Goal: Information Seeking & Learning: Compare options

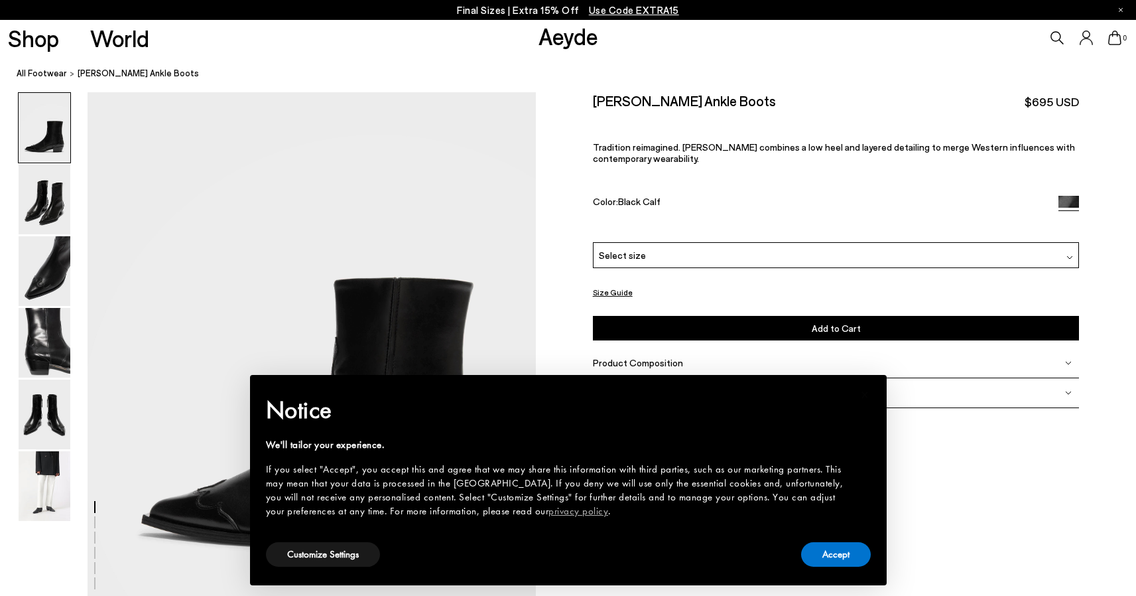
scroll to position [63, 0]
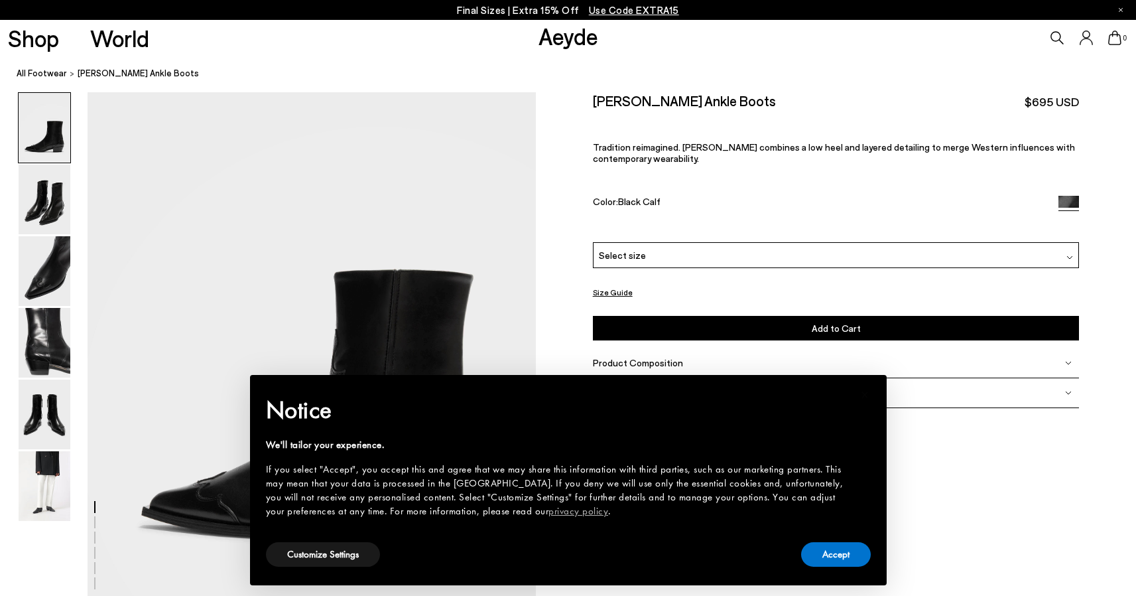
click at [833, 561] on button "Accept" at bounding box center [836, 554] width 70 height 25
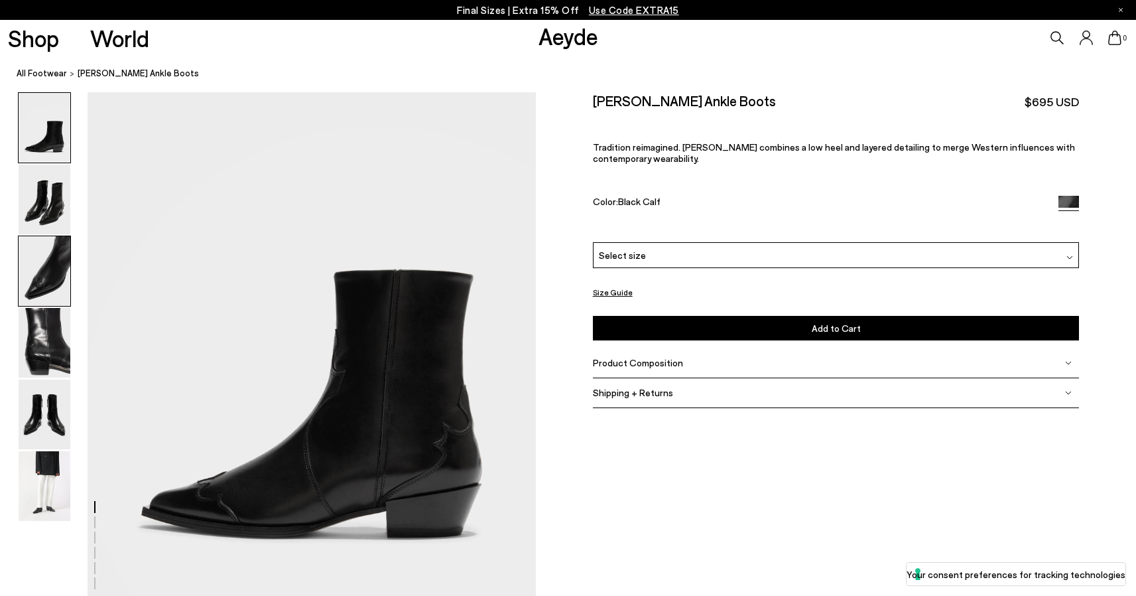
click at [52, 261] on img at bounding box center [45, 271] width 52 height 70
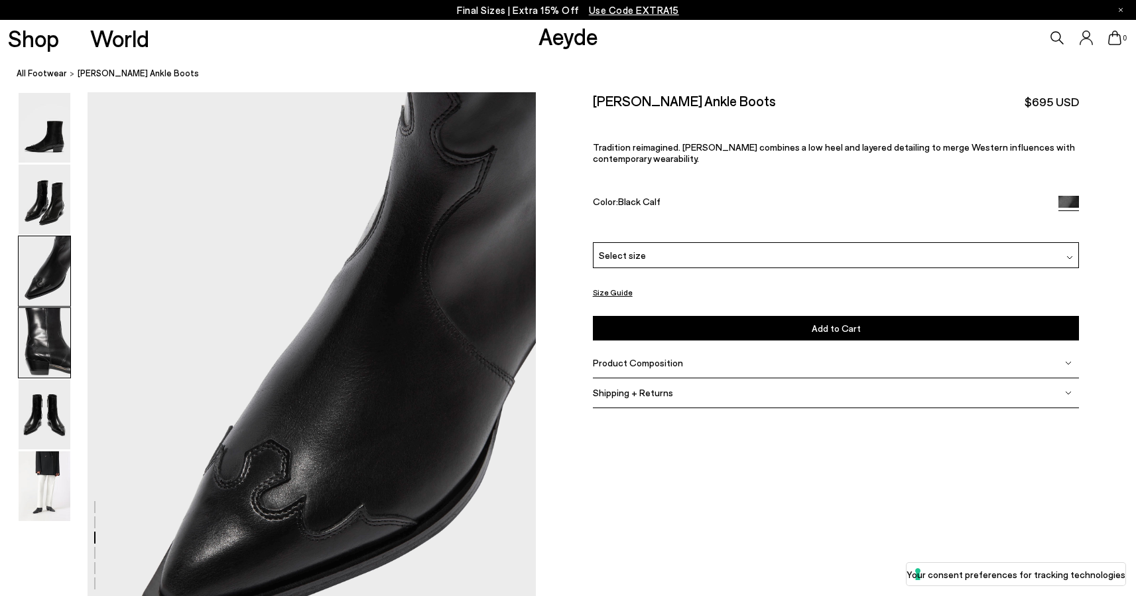
click at [34, 327] on img at bounding box center [45, 343] width 52 height 70
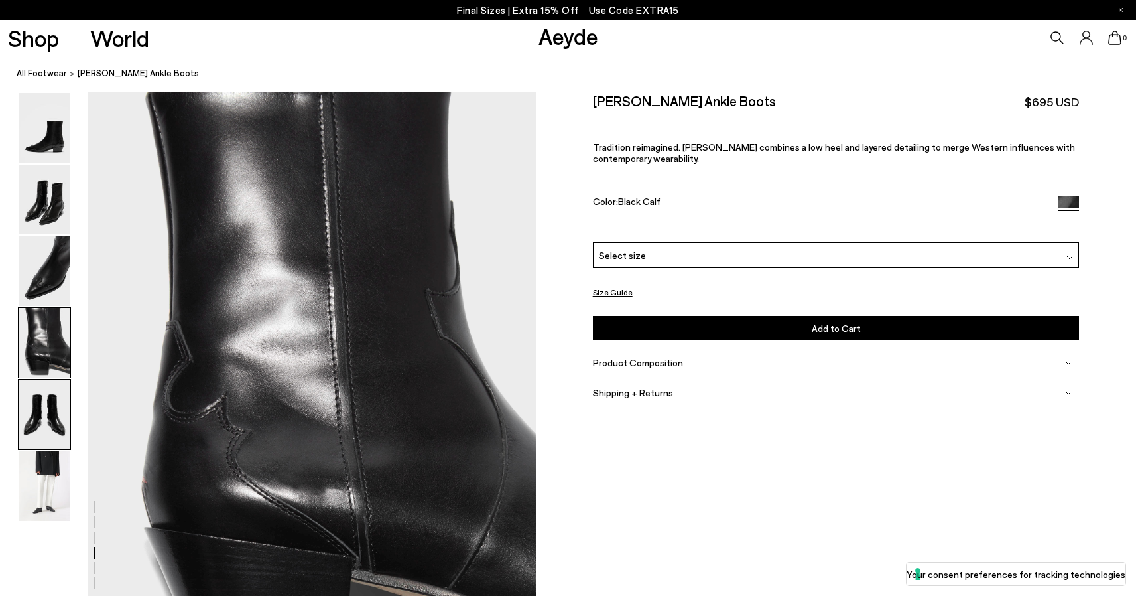
click at [44, 429] on img at bounding box center [45, 414] width 52 height 70
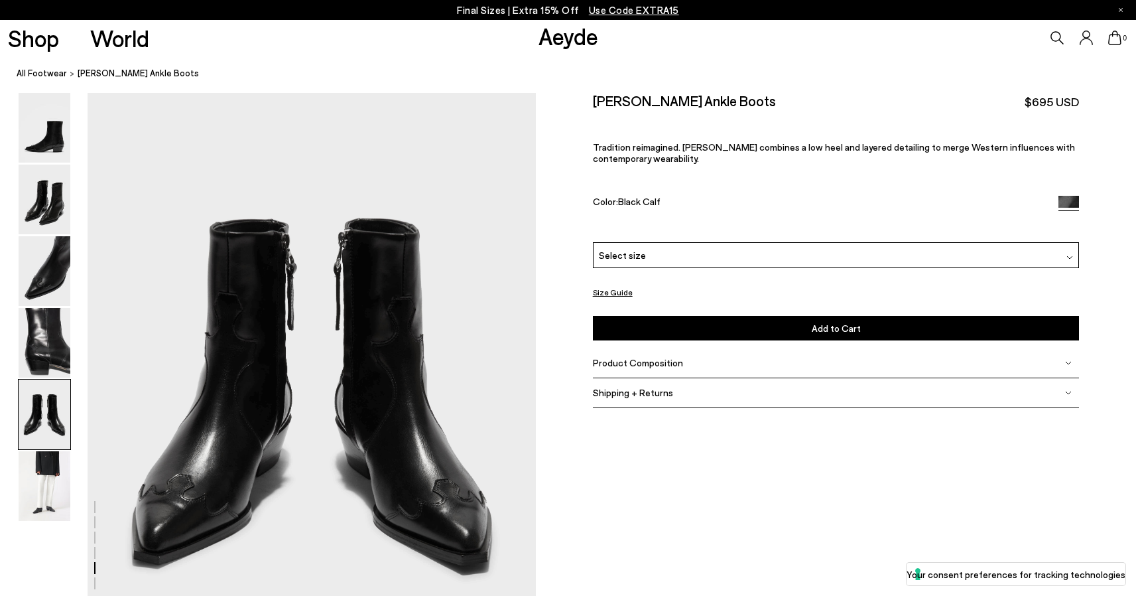
scroll to position [2402, 0]
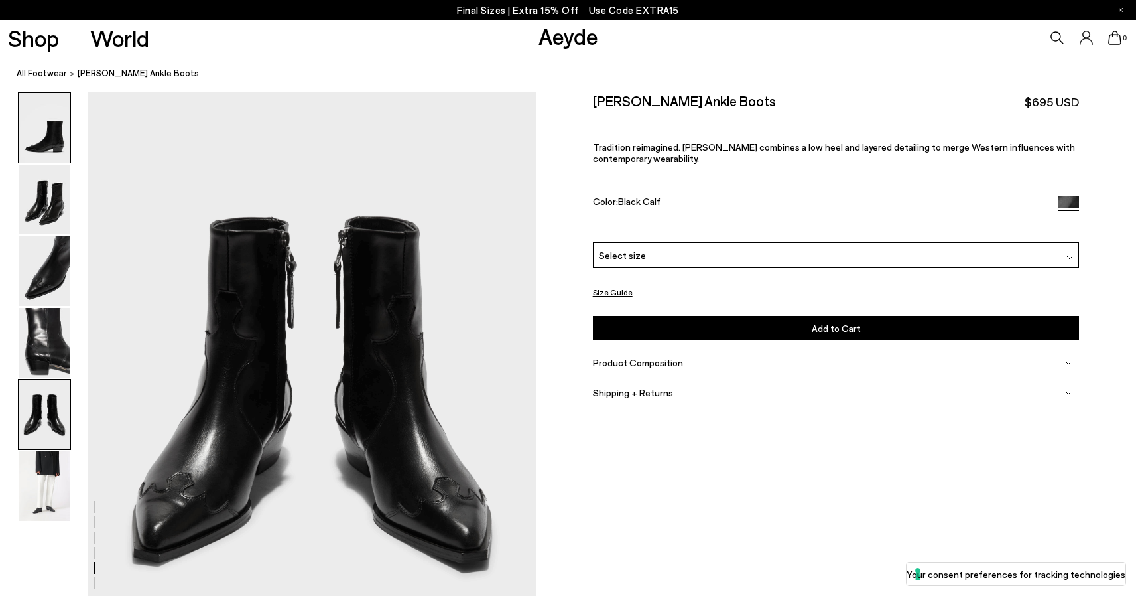
click at [44, 135] on img at bounding box center [45, 128] width 52 height 70
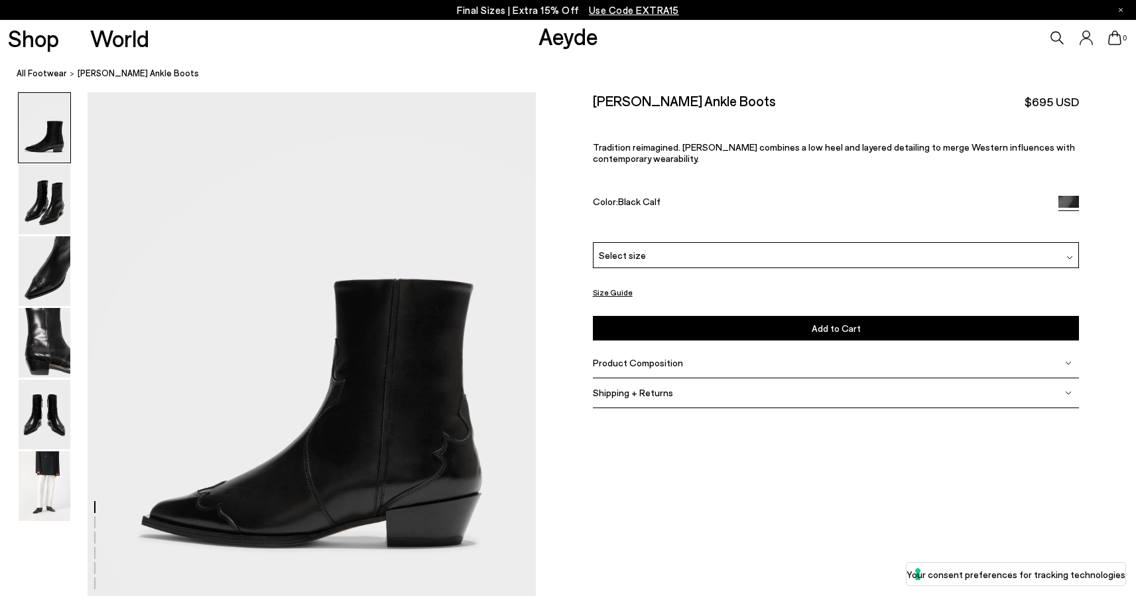
scroll to position [0, 0]
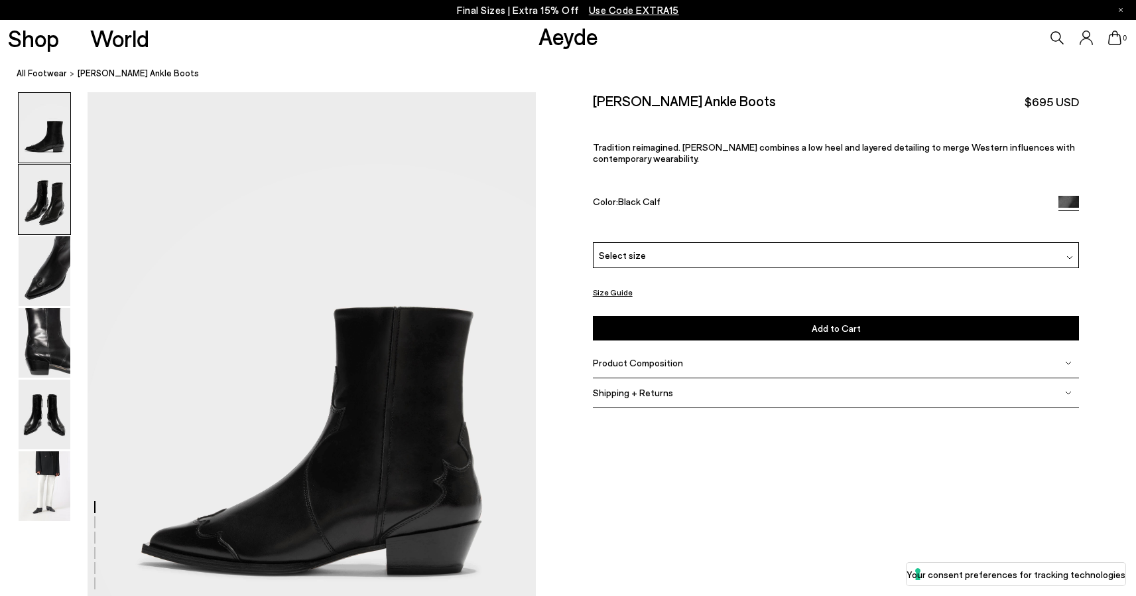
click at [48, 196] on img at bounding box center [45, 200] width 52 height 70
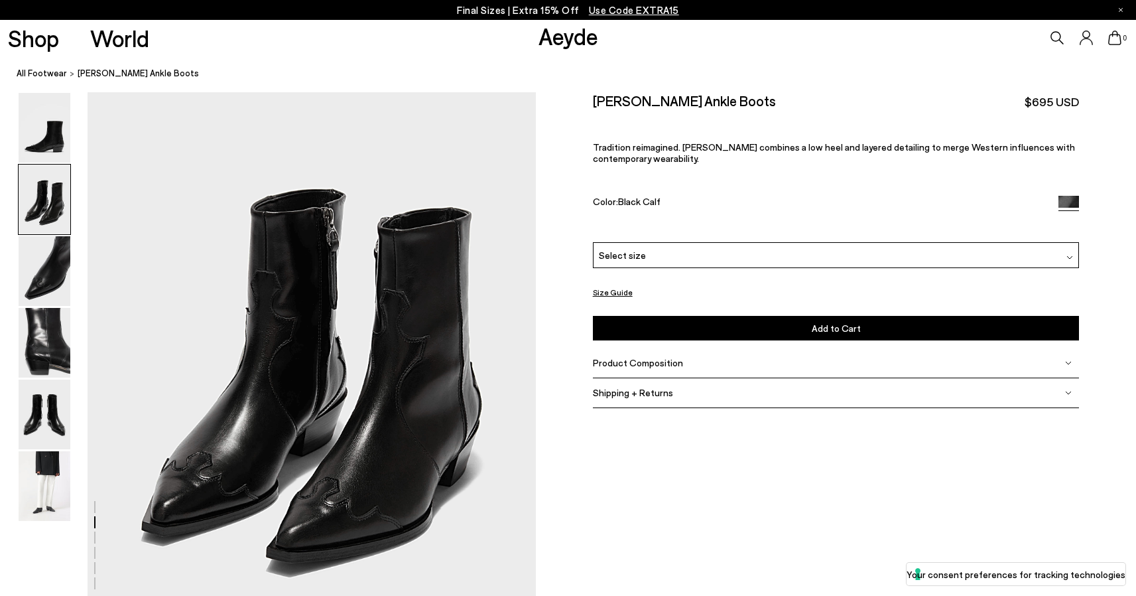
scroll to position [644, 0]
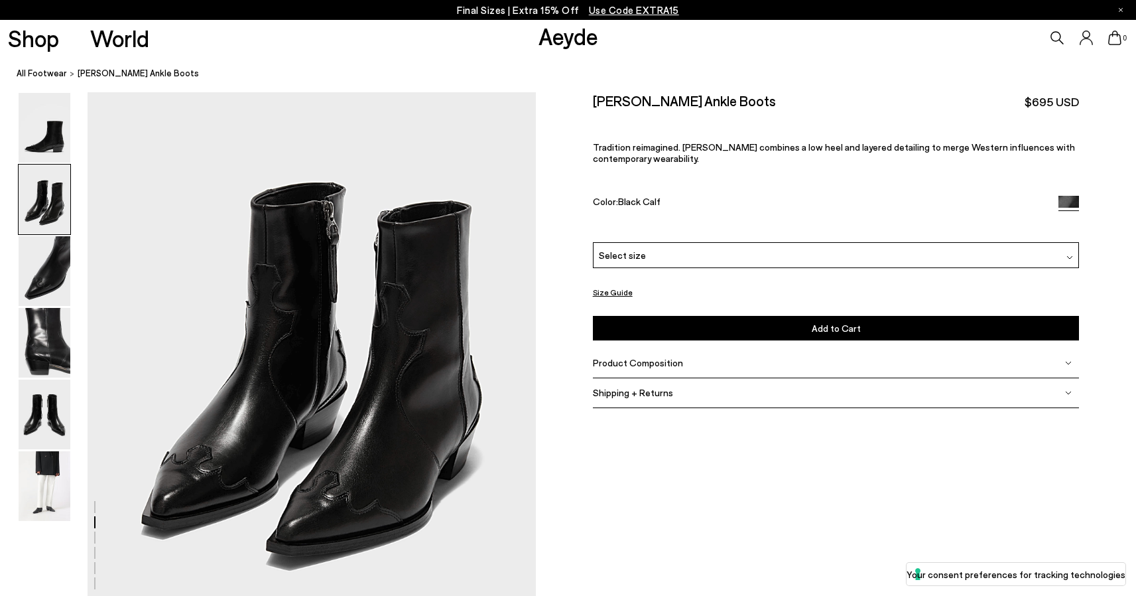
drag, startPoint x: 407, startPoint y: 354, endPoint x: 861, endPoint y: 221, distance: 473.4
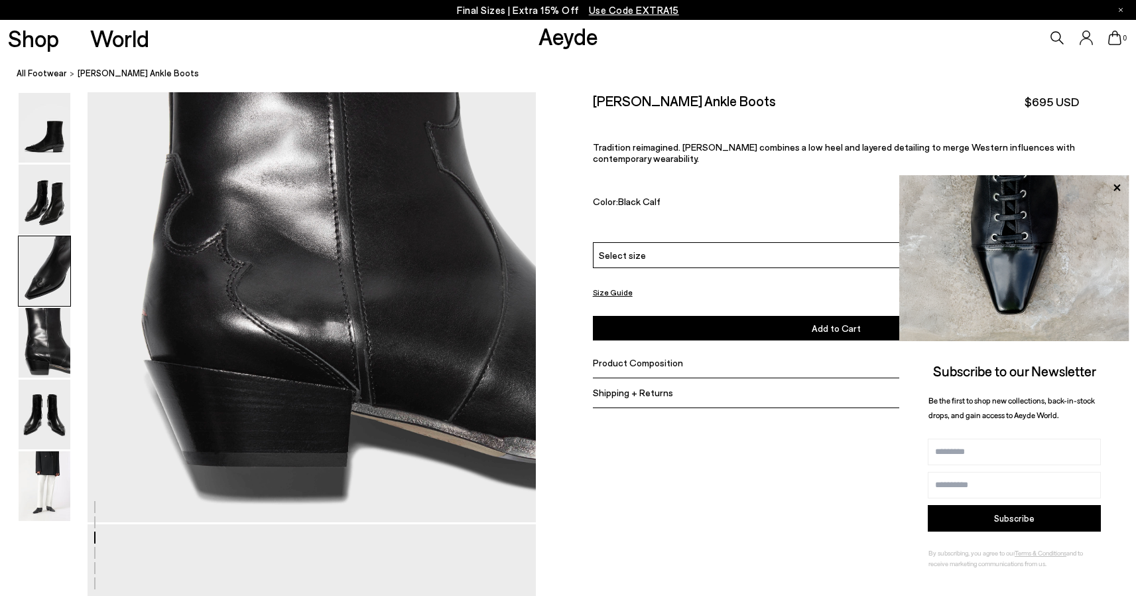
scroll to position [1262, 0]
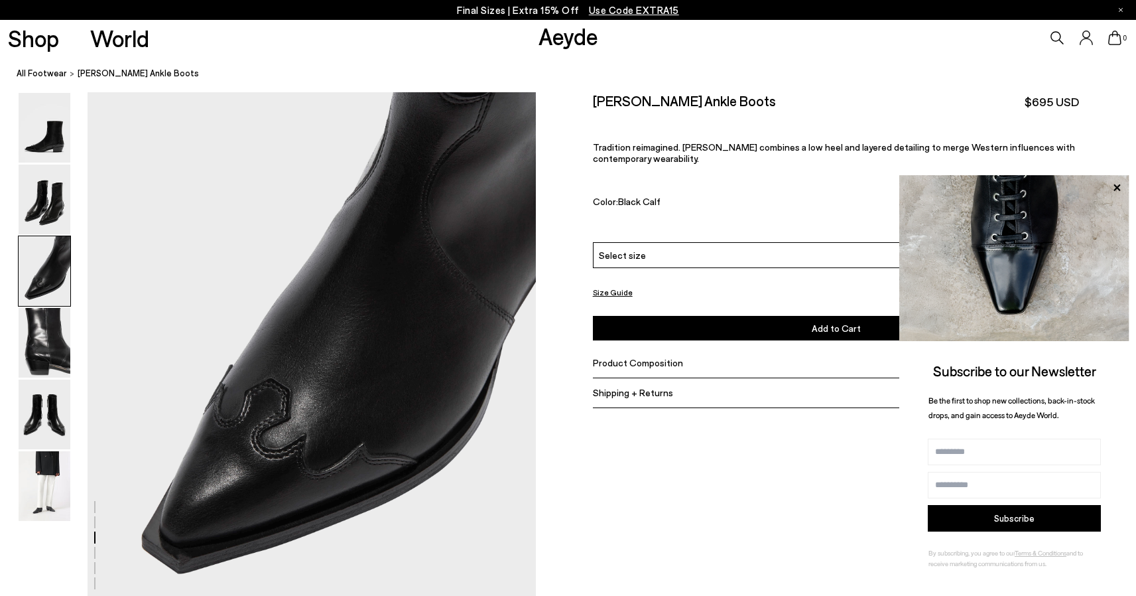
click at [548, 39] on link "Aeyde" at bounding box center [569, 36] width 60 height 28
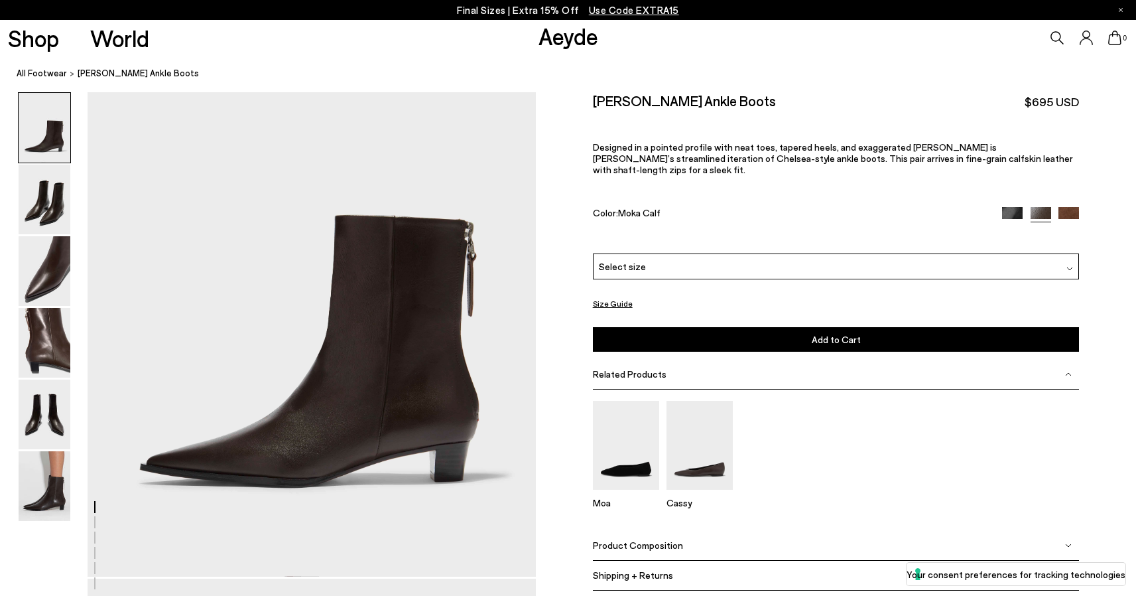
scroll to position [115, 0]
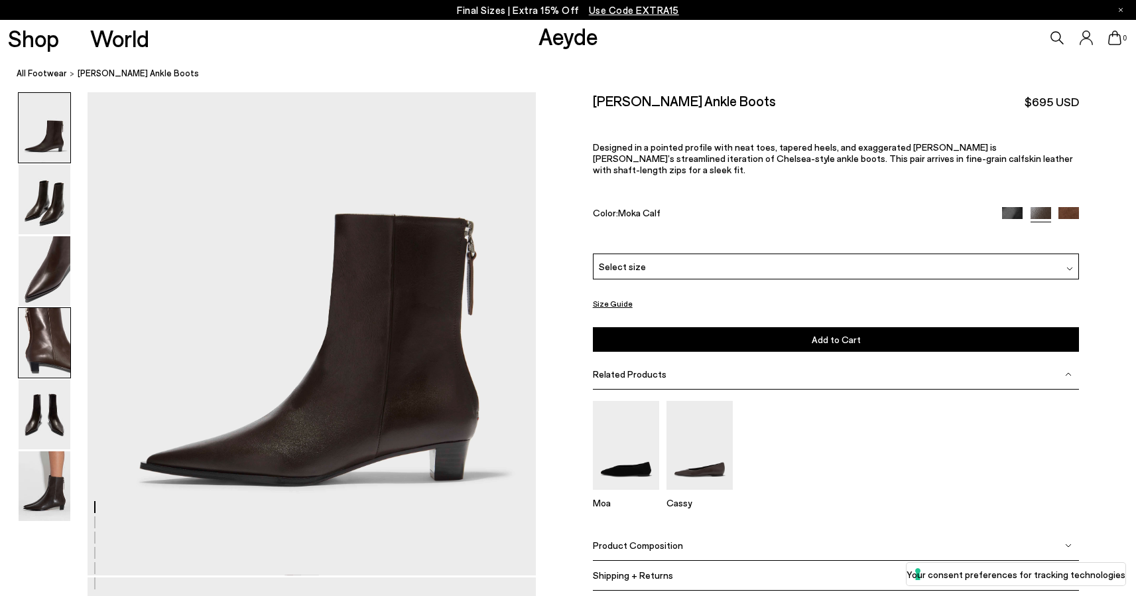
click at [50, 339] on img at bounding box center [45, 343] width 52 height 70
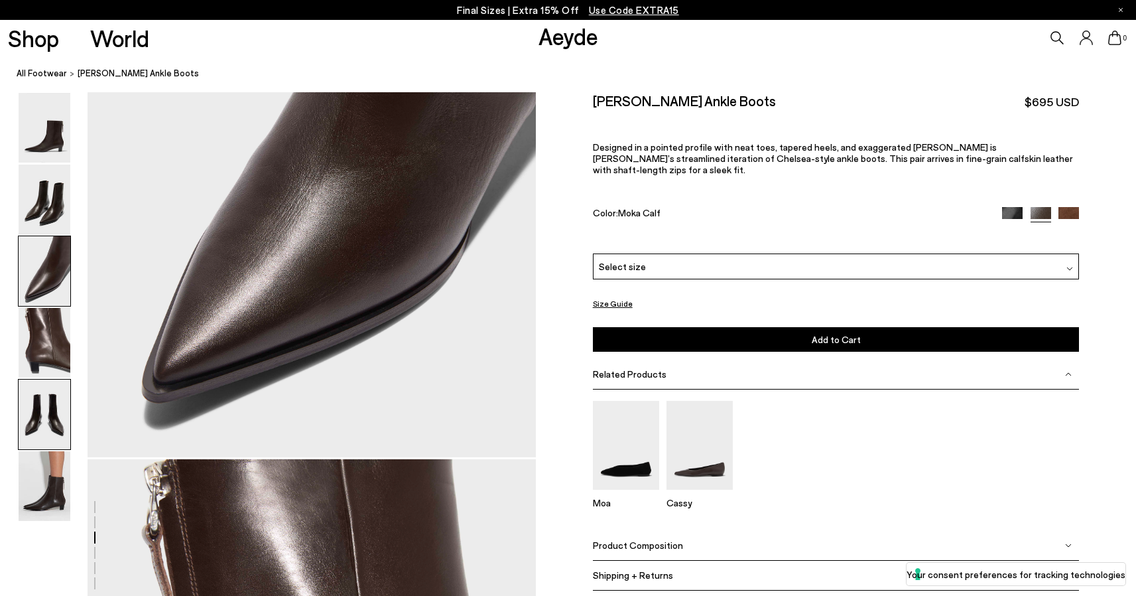
click at [46, 423] on img at bounding box center [45, 414] width 52 height 70
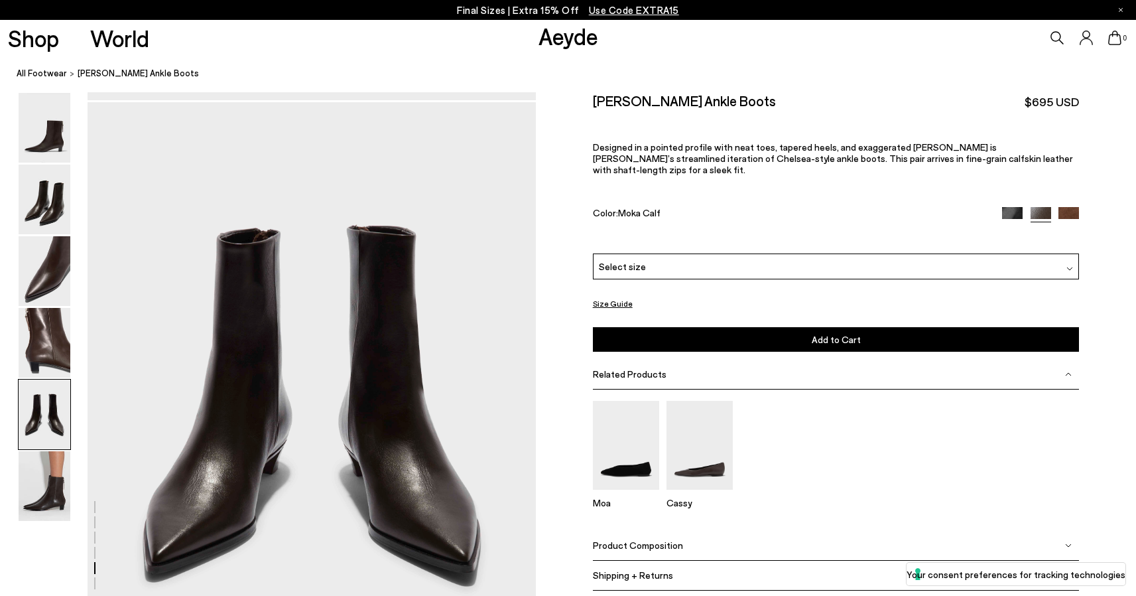
scroll to position [2402, 0]
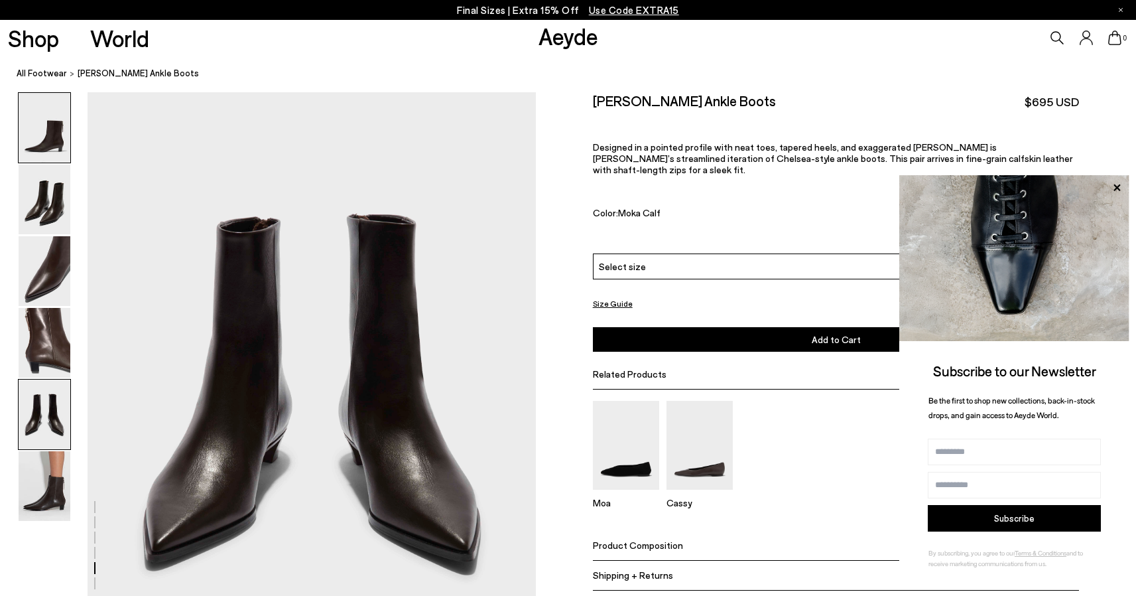
click at [50, 143] on img at bounding box center [45, 128] width 52 height 70
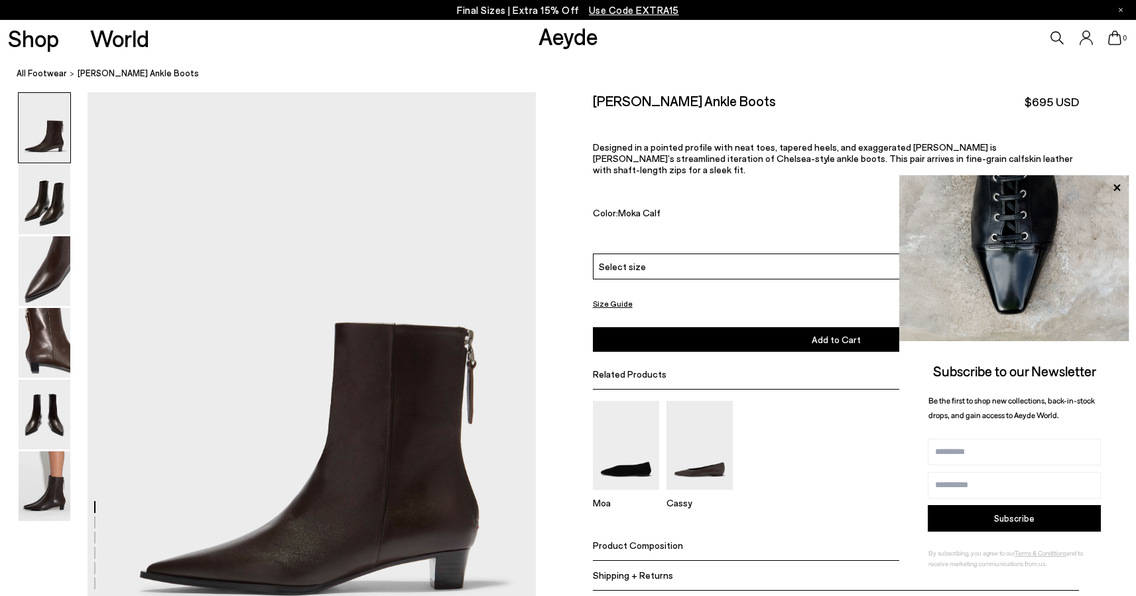
scroll to position [0, 0]
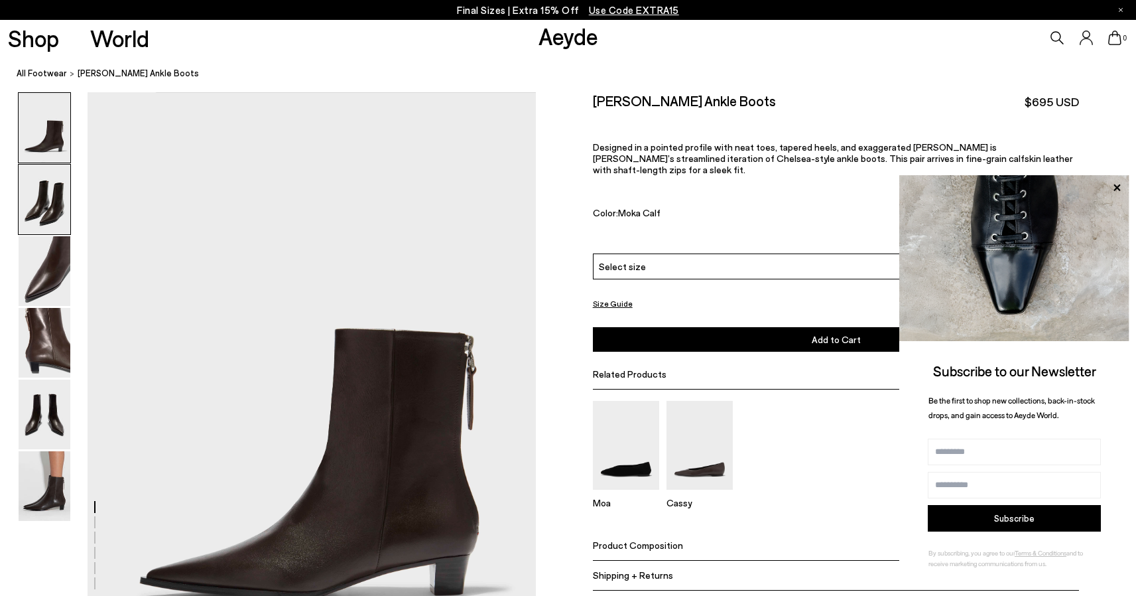
click at [64, 199] on img at bounding box center [45, 200] width 52 height 70
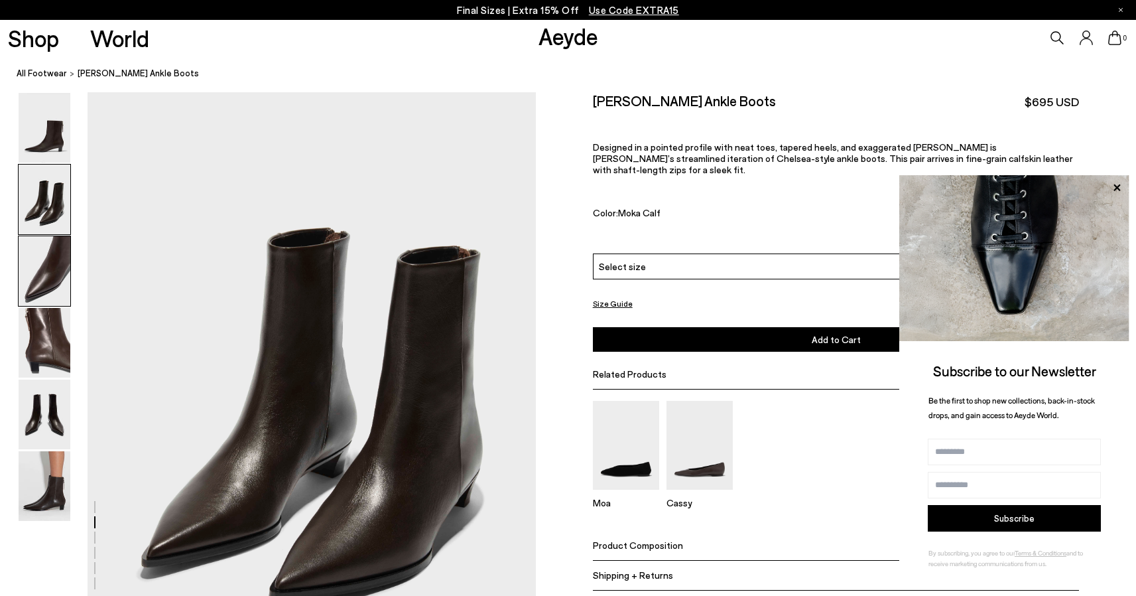
click at [36, 279] on img at bounding box center [45, 271] width 52 height 70
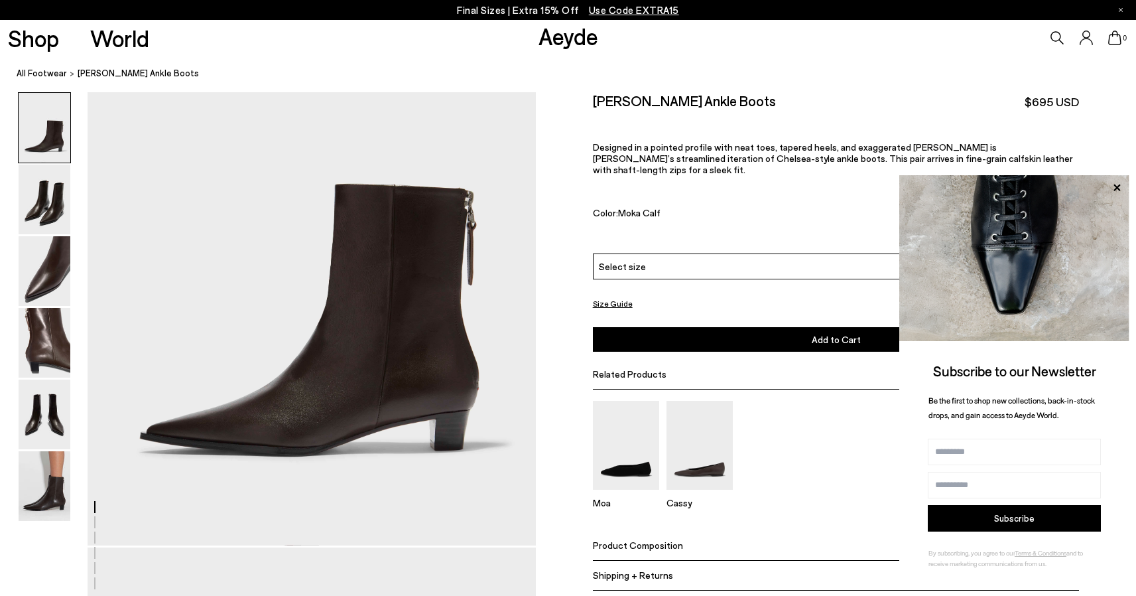
scroll to position [143, 0]
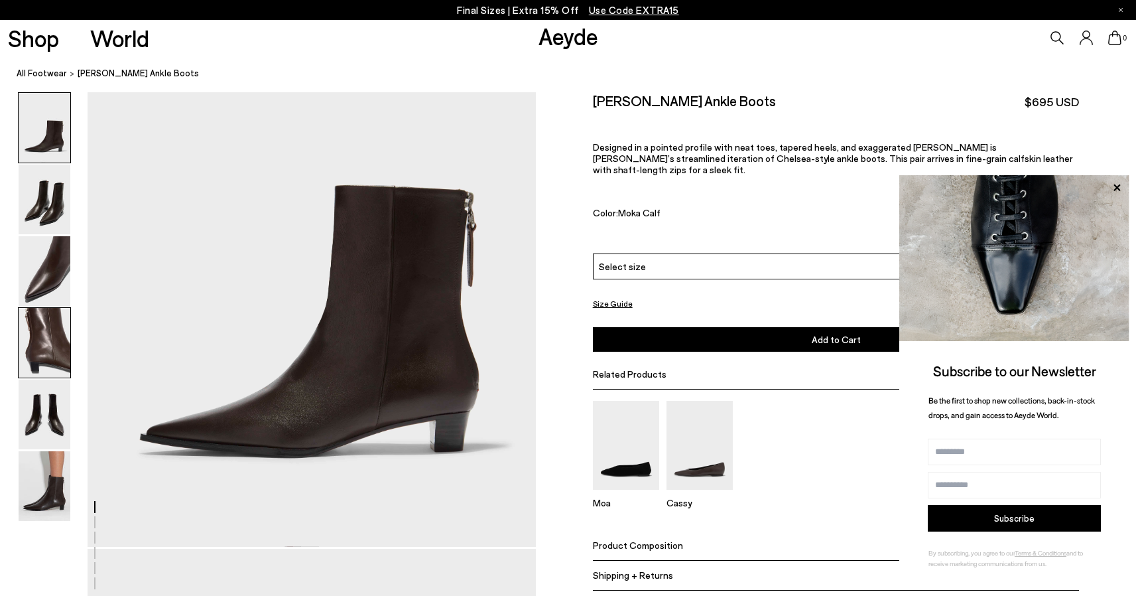
click at [39, 330] on img at bounding box center [45, 343] width 52 height 70
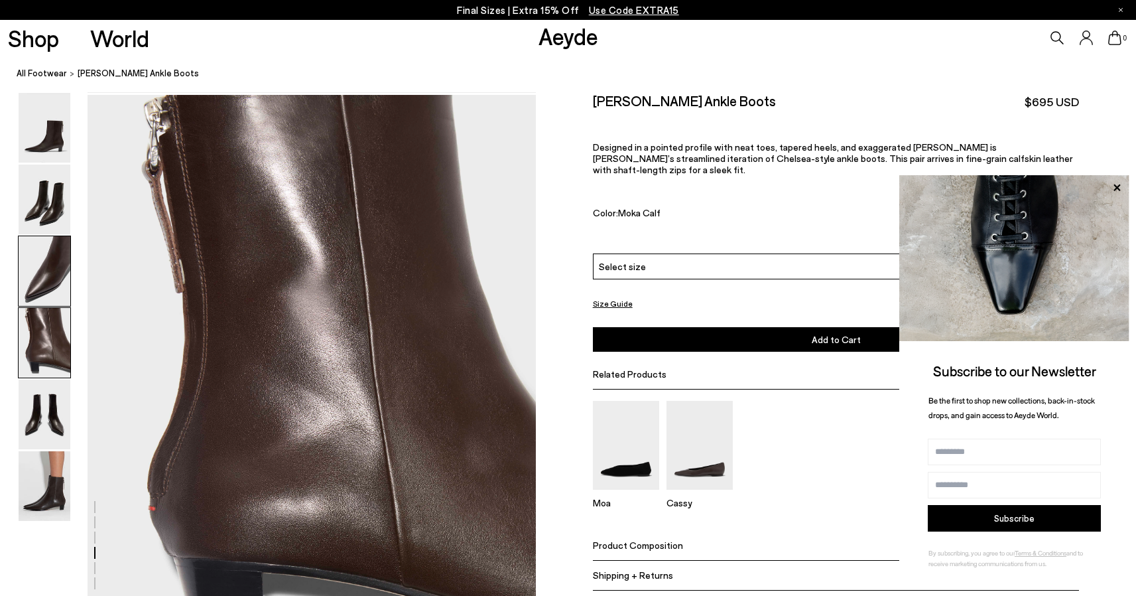
scroll to position [1801, 0]
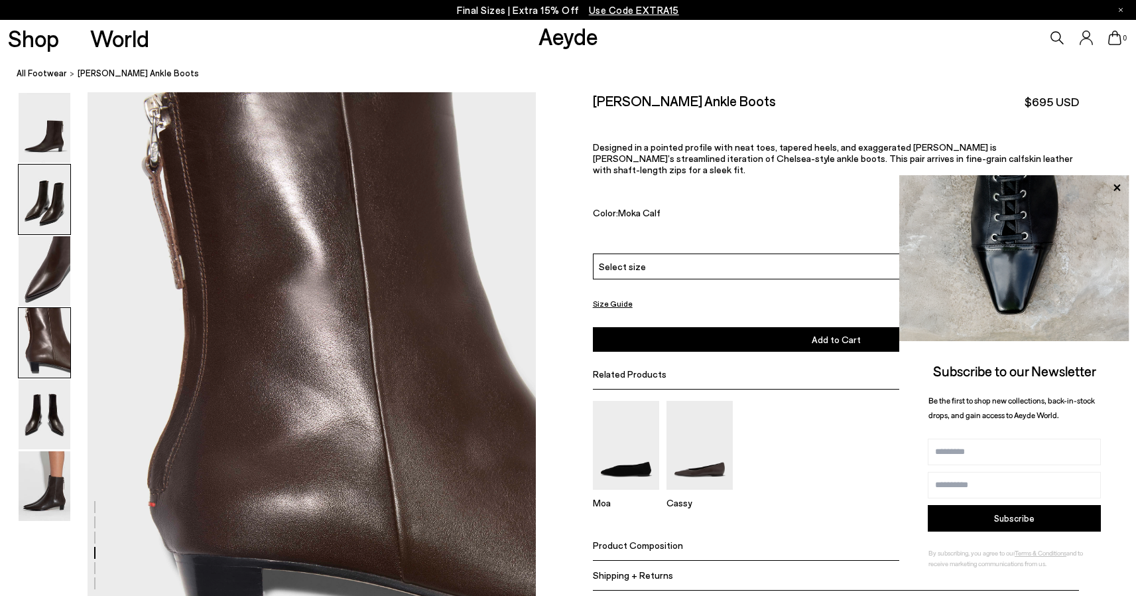
click at [66, 194] on img at bounding box center [45, 200] width 52 height 70
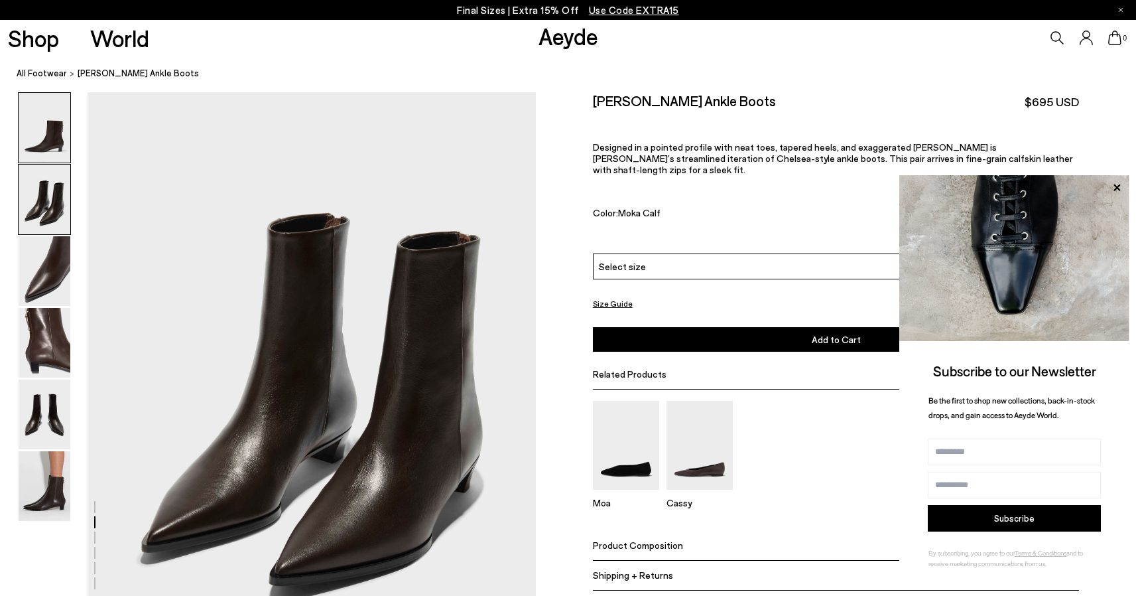
scroll to position [601, 0]
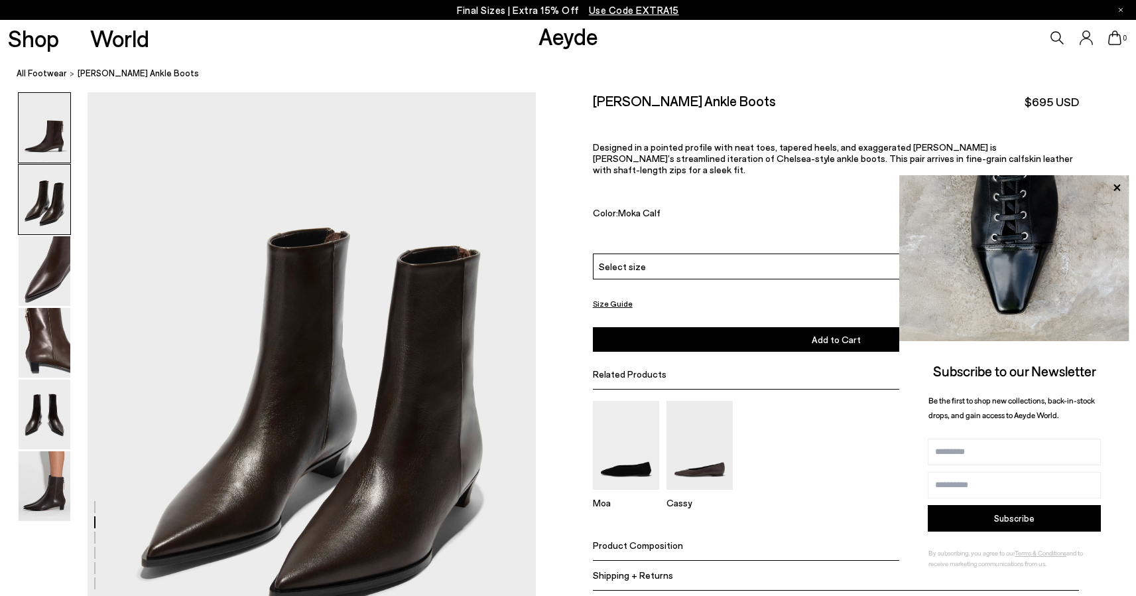
click at [49, 147] on img at bounding box center [45, 128] width 52 height 70
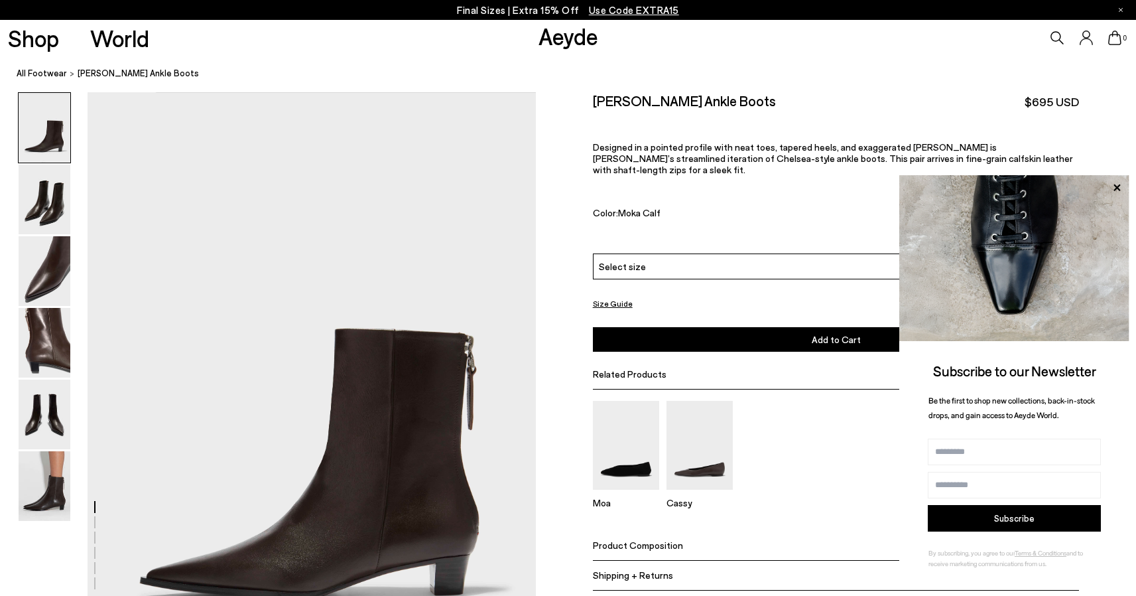
scroll to position [74, 0]
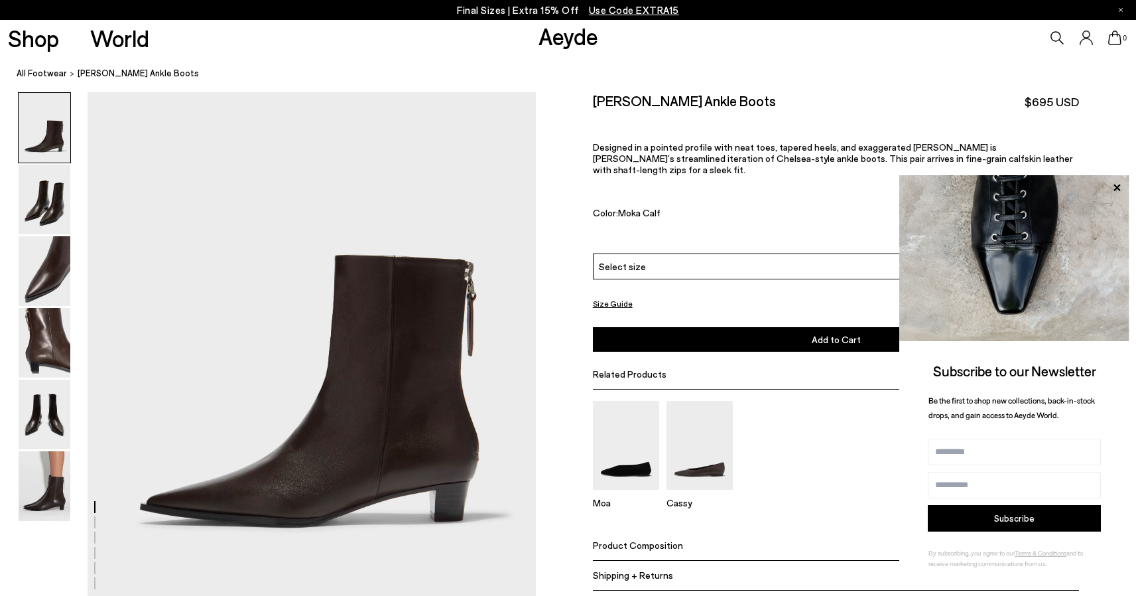
drag, startPoint x: 340, startPoint y: 318, endPoint x: 860, endPoint y: 7, distance: 606.4
drag, startPoint x: 401, startPoint y: 306, endPoint x: 1000, endPoint y: 1, distance: 672.3
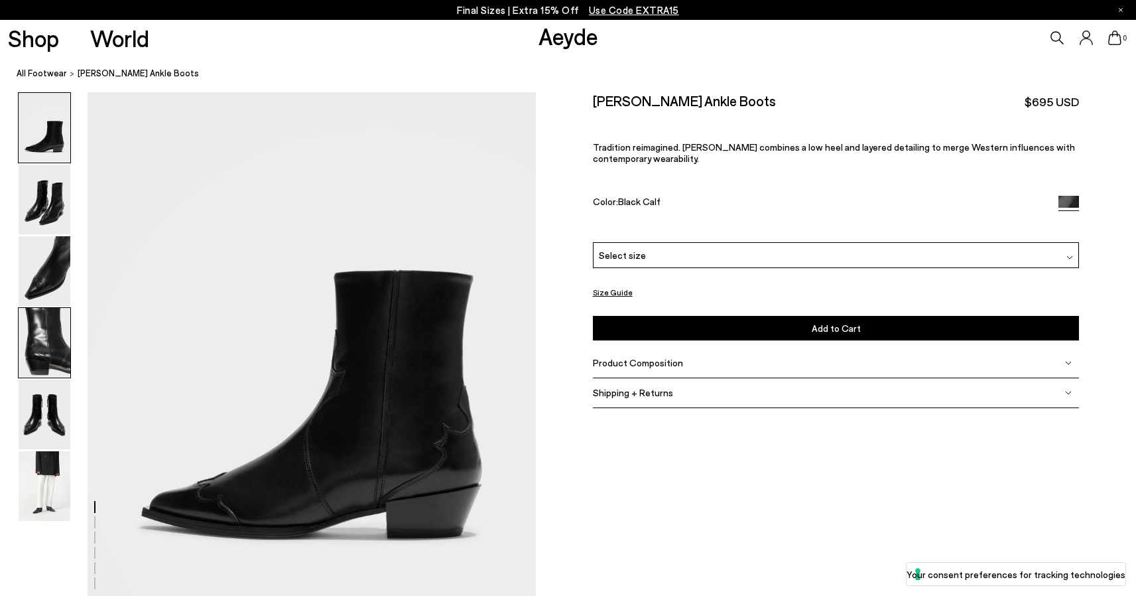
click at [47, 350] on img at bounding box center [45, 343] width 52 height 70
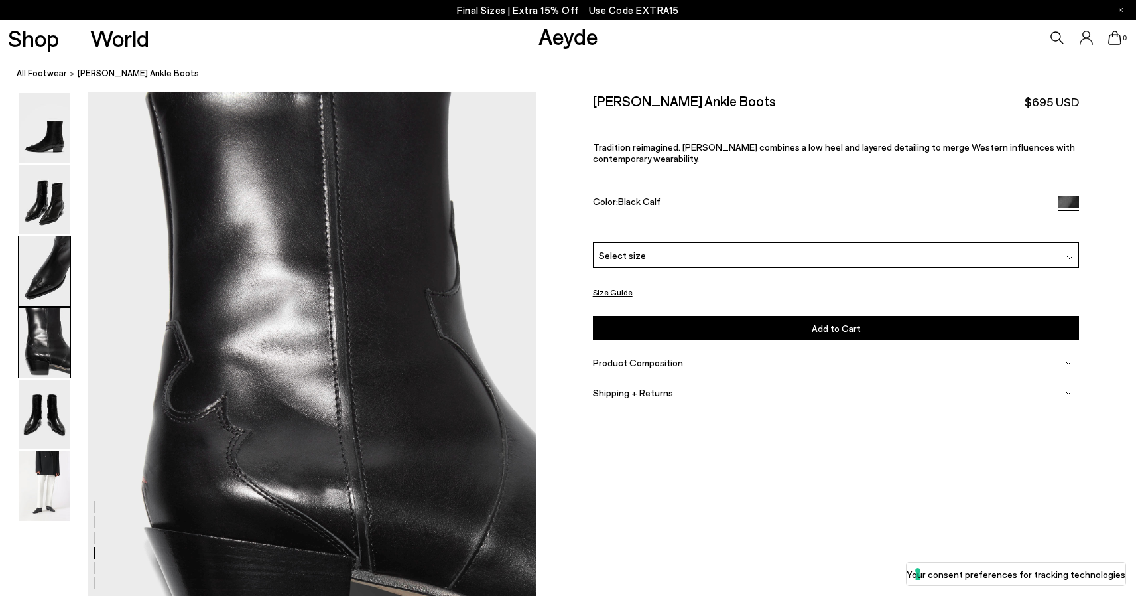
click at [52, 274] on img at bounding box center [45, 271] width 52 height 70
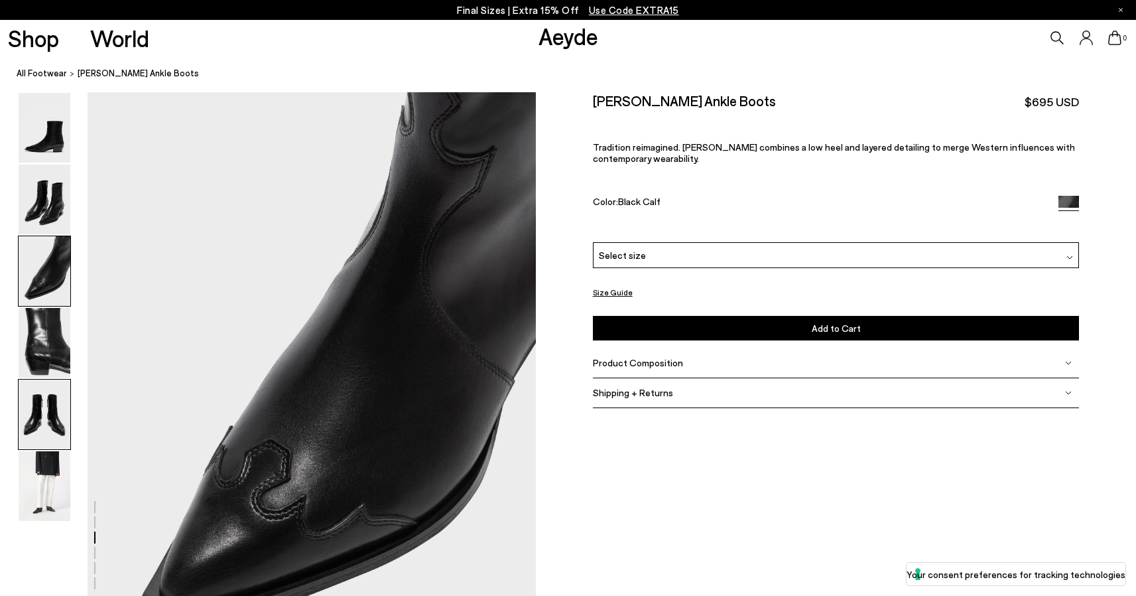
click at [44, 420] on img at bounding box center [45, 414] width 52 height 70
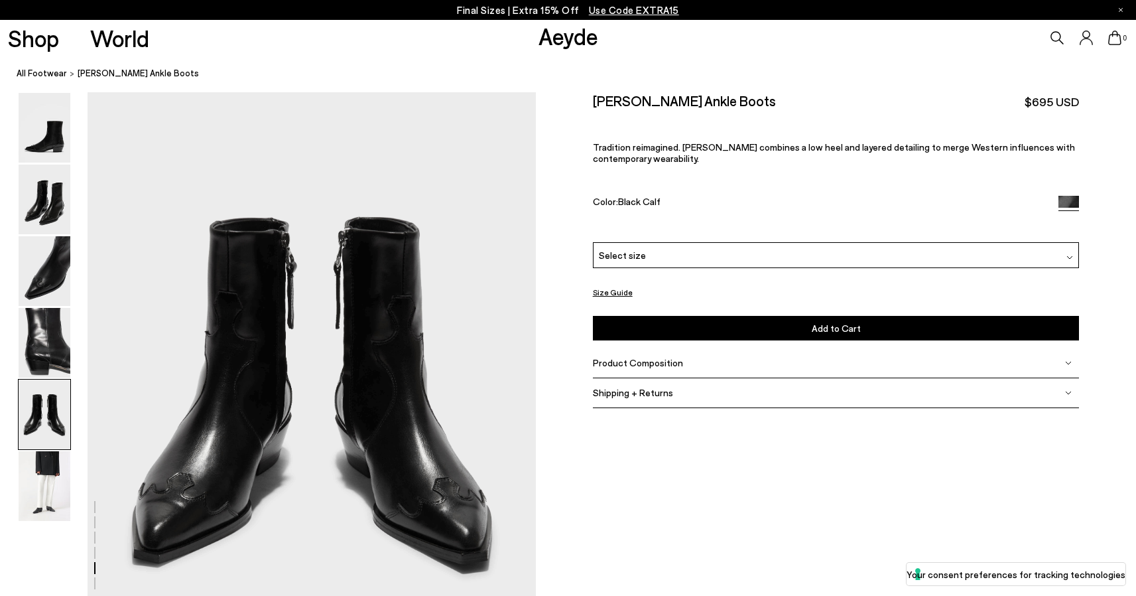
scroll to position [2402, 0]
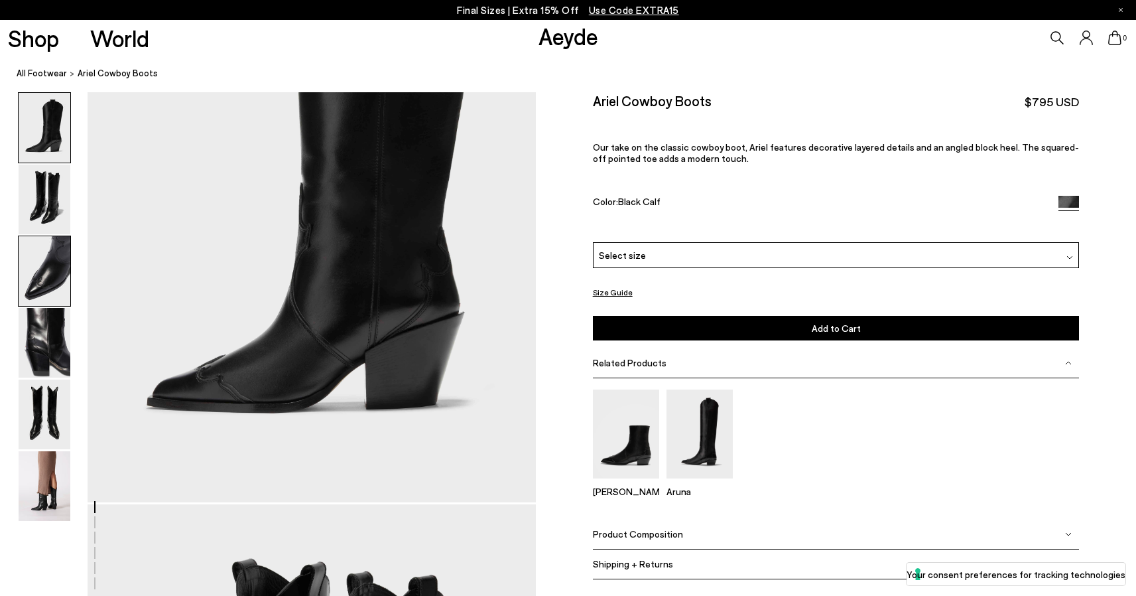
click at [62, 257] on img at bounding box center [45, 271] width 52 height 70
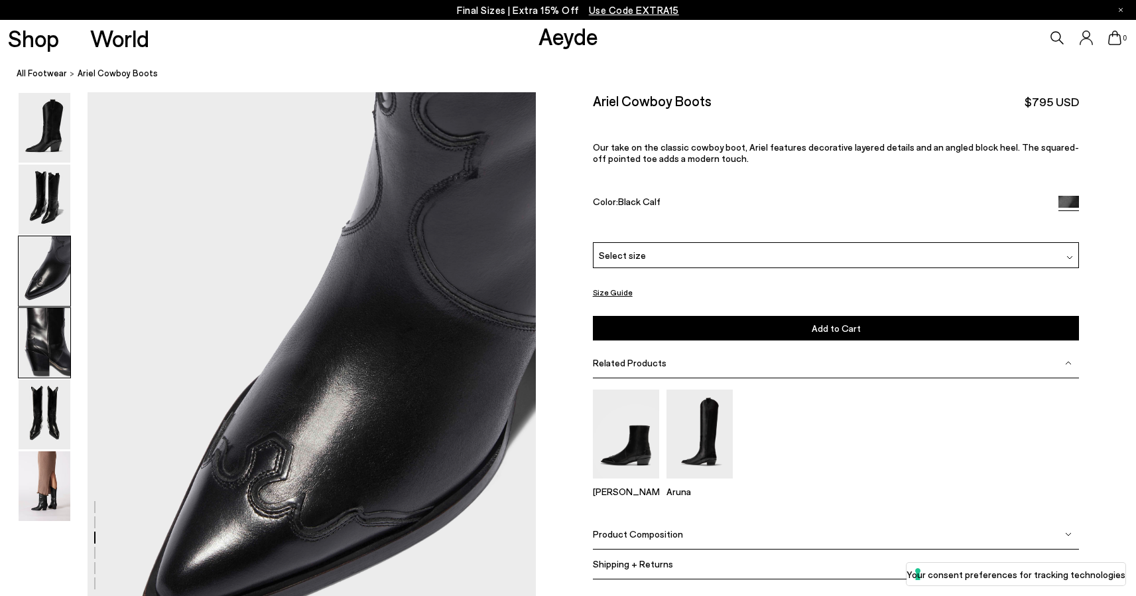
click at [50, 340] on img at bounding box center [45, 343] width 52 height 70
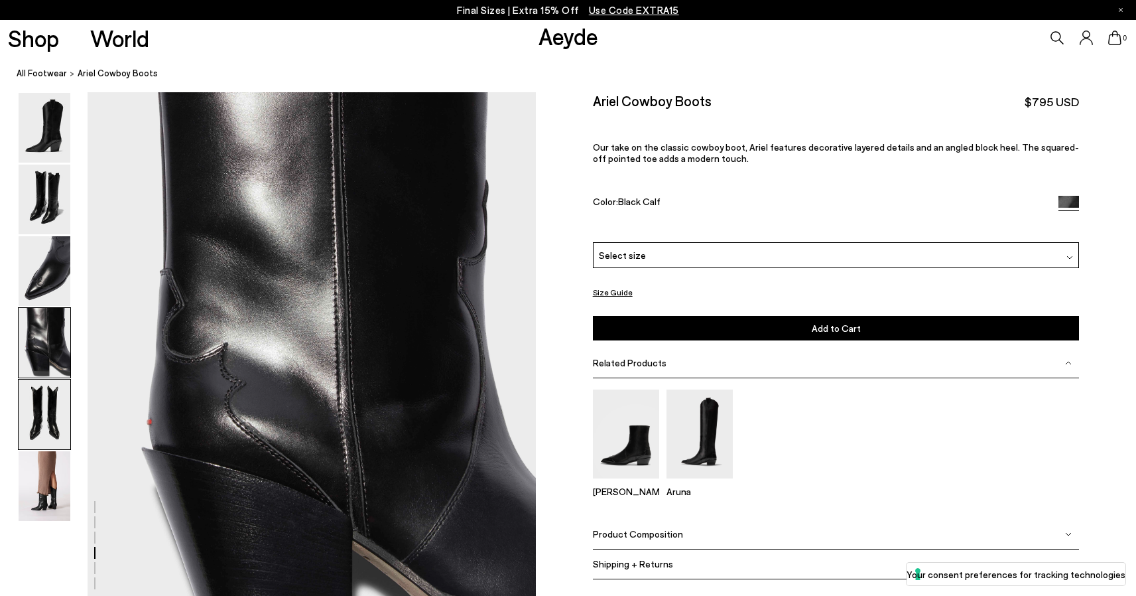
click at [38, 413] on img at bounding box center [45, 414] width 52 height 70
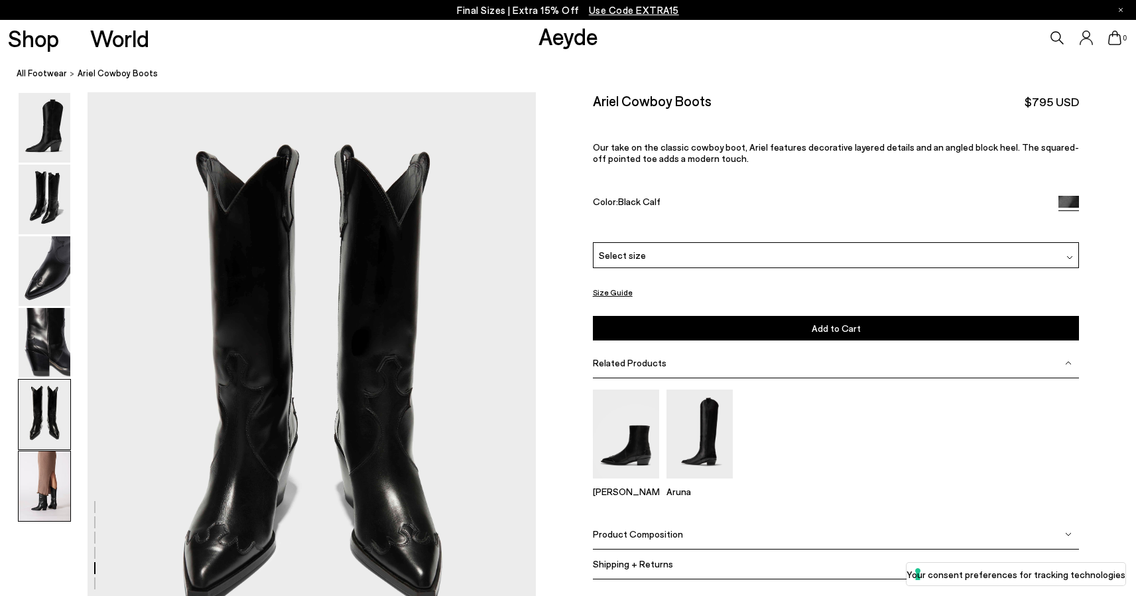
click at [43, 515] on img at bounding box center [45, 486] width 52 height 70
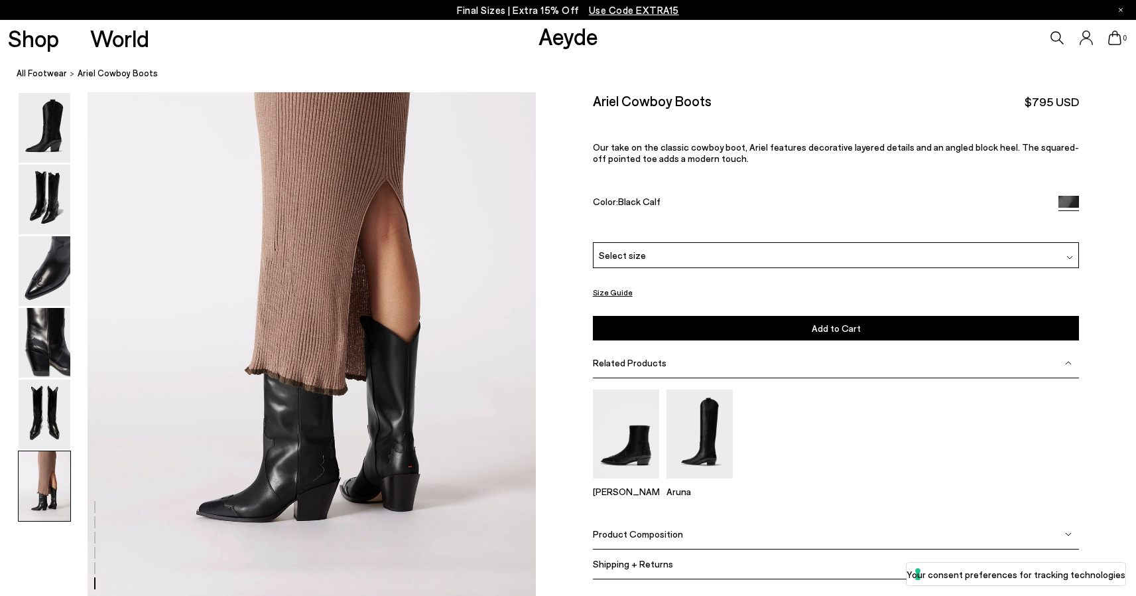
scroll to position [3092, 0]
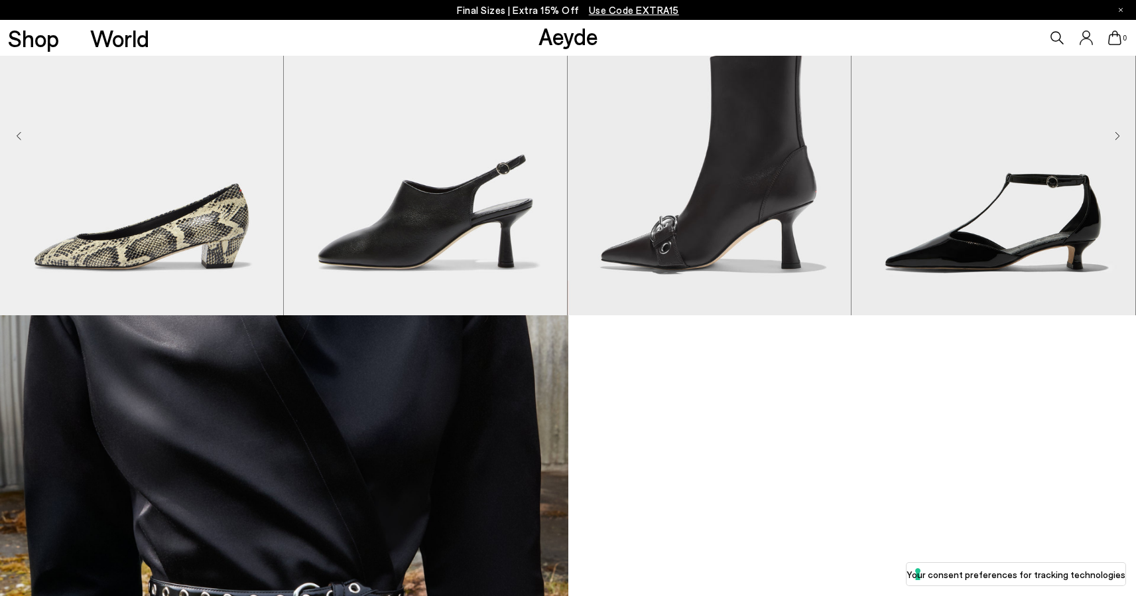
scroll to position [1178, 0]
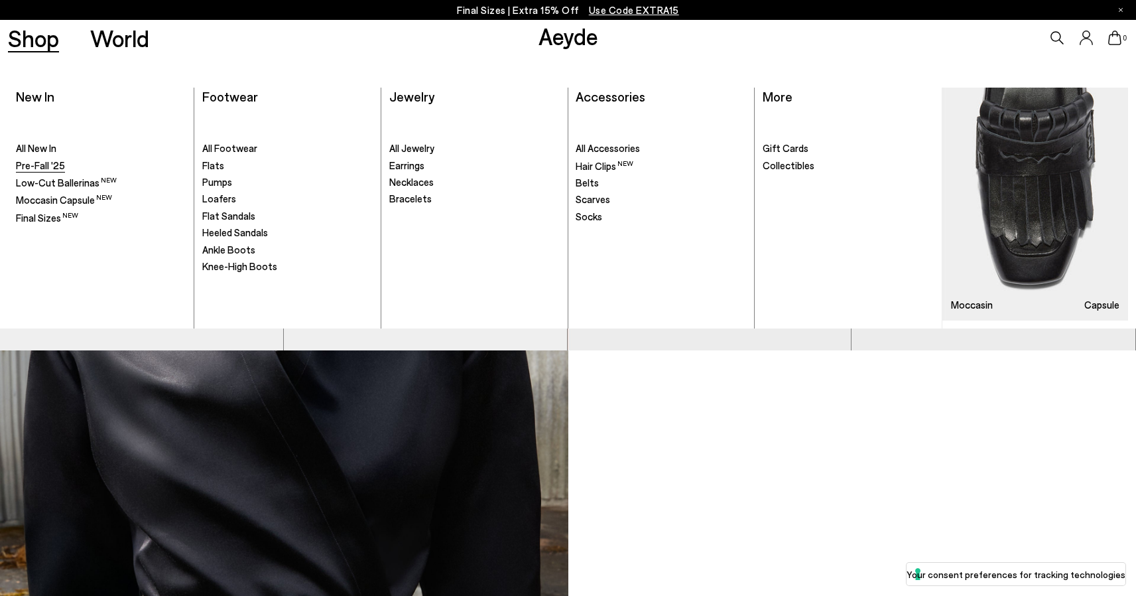
click at [25, 167] on span "Pre-Fall '25" at bounding box center [40, 165] width 49 height 12
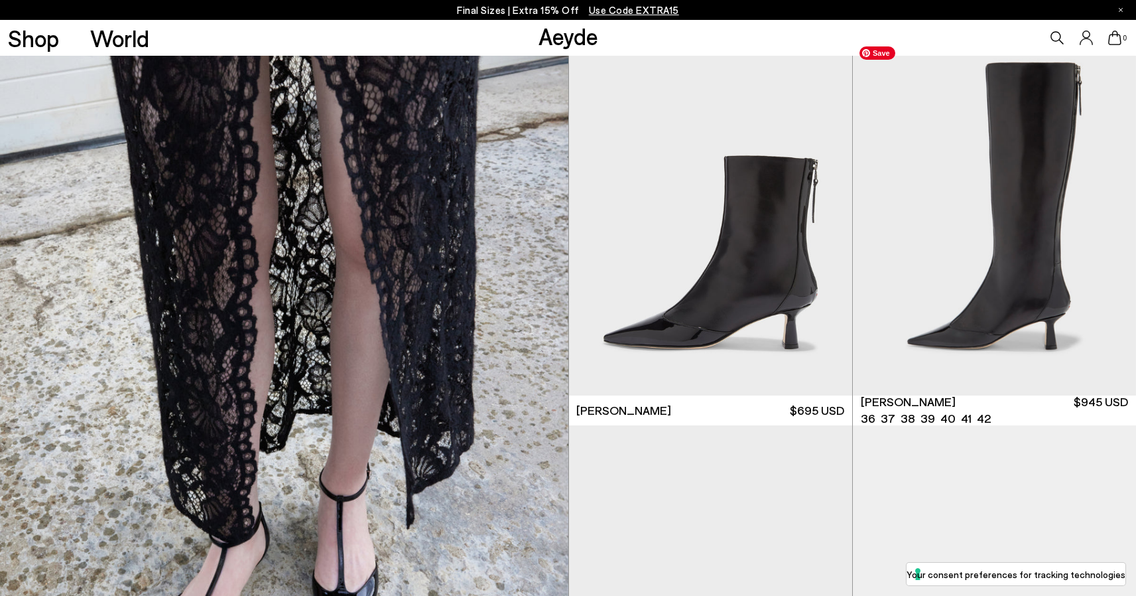
scroll to position [2613, 0]
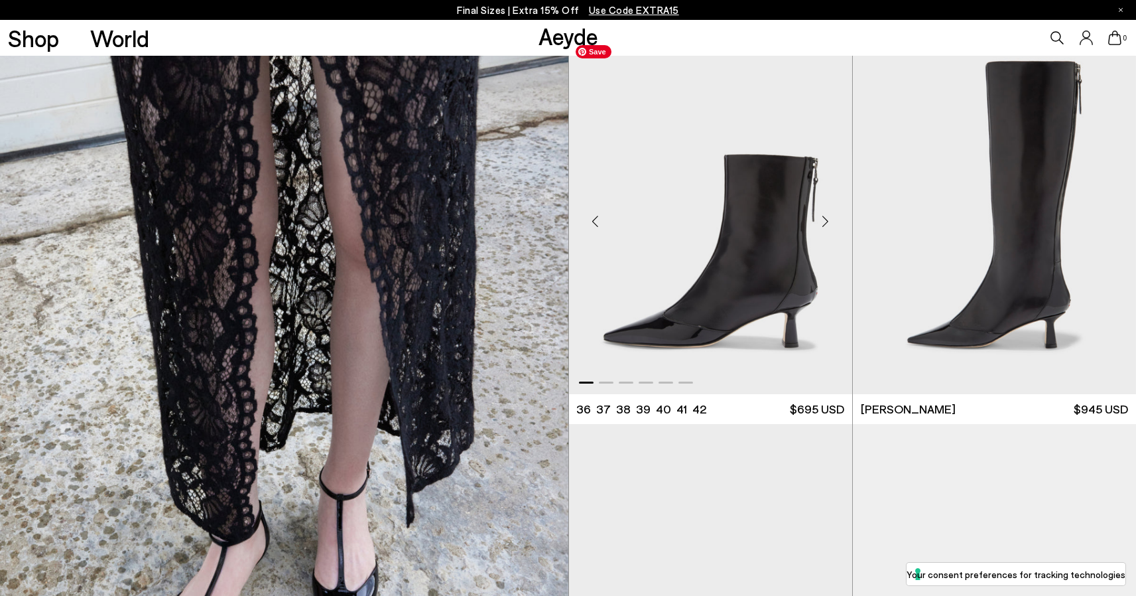
click at [752, 250] on img "1 / 6" at bounding box center [710, 216] width 283 height 356
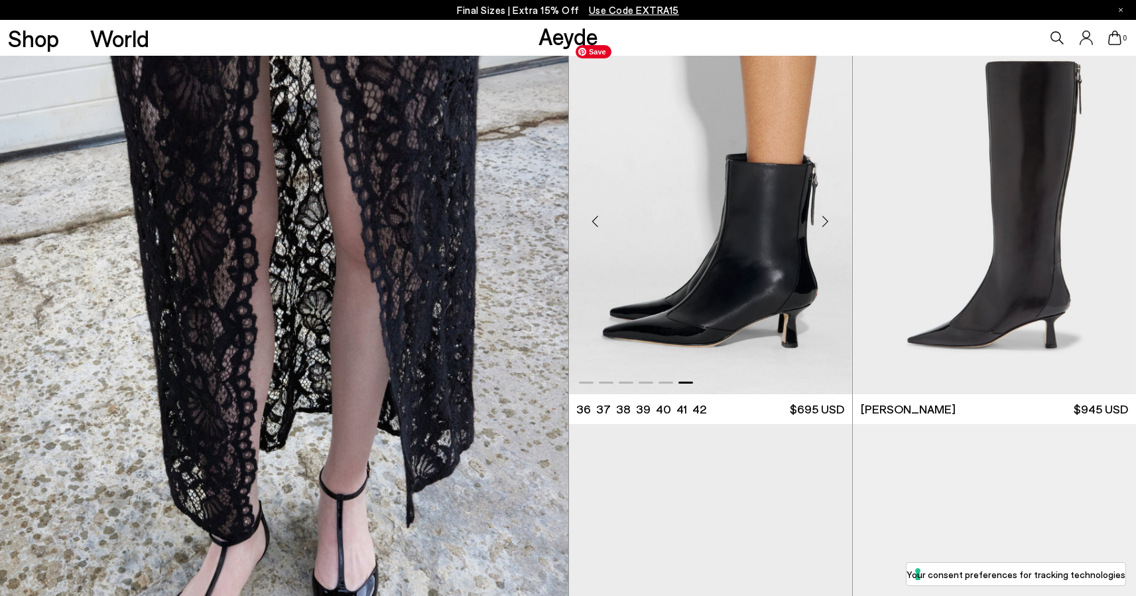
click at [708, 308] on img "6 / 6" at bounding box center [710, 216] width 283 height 356
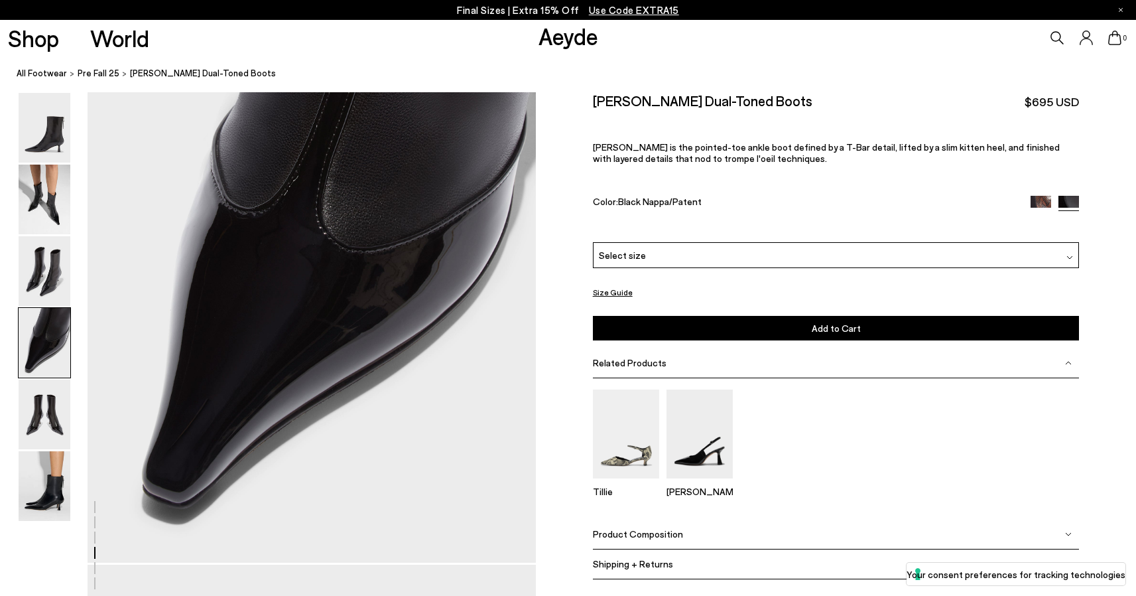
scroll to position [1919, 0]
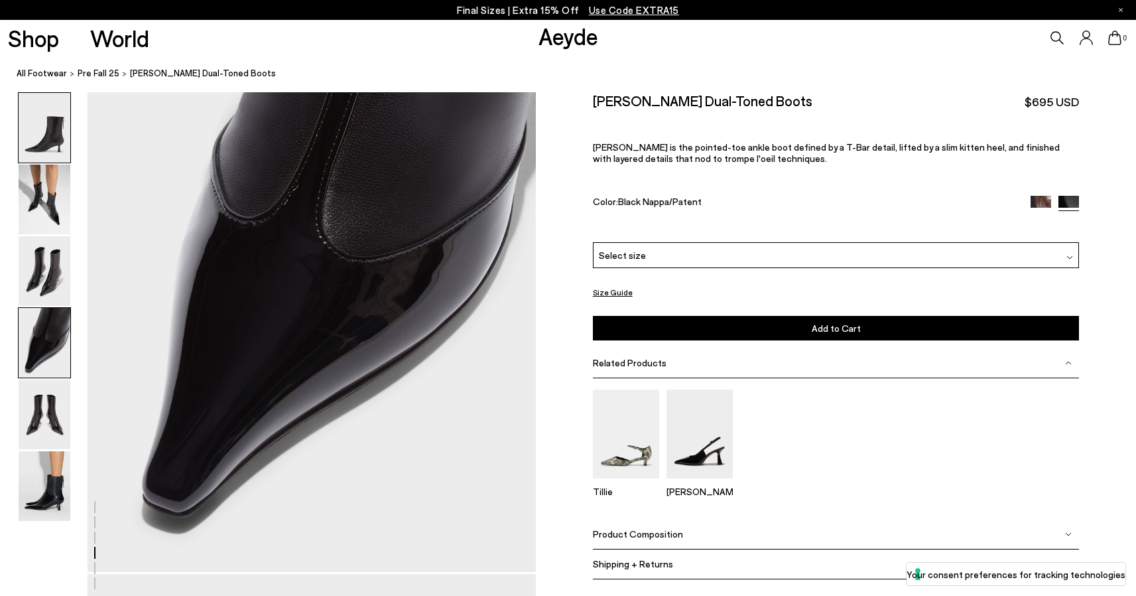
click at [58, 131] on img at bounding box center [45, 128] width 52 height 70
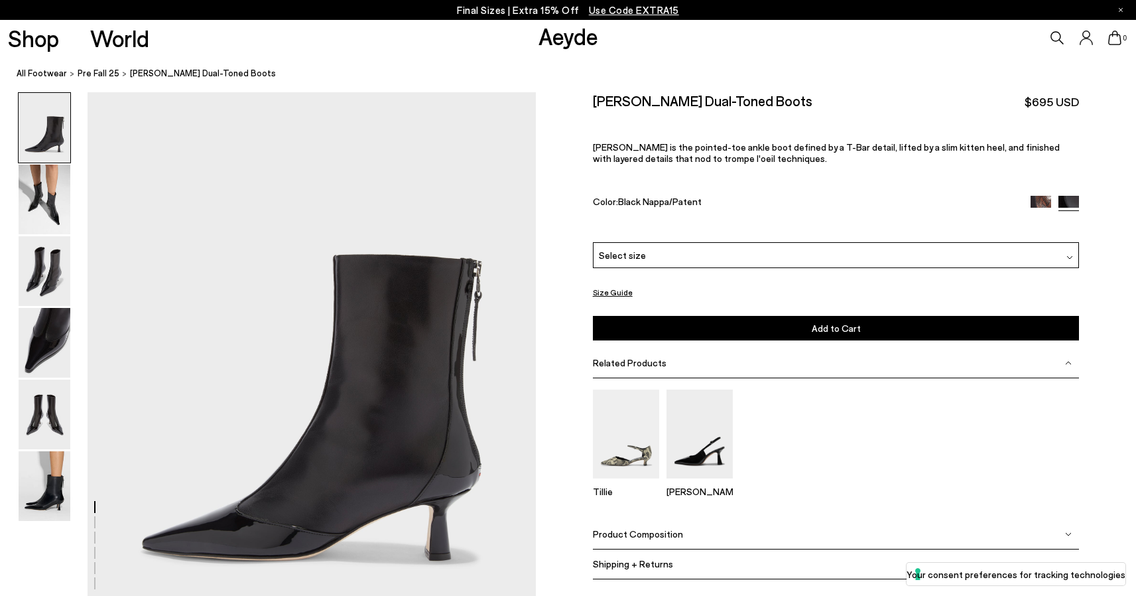
scroll to position [44, 0]
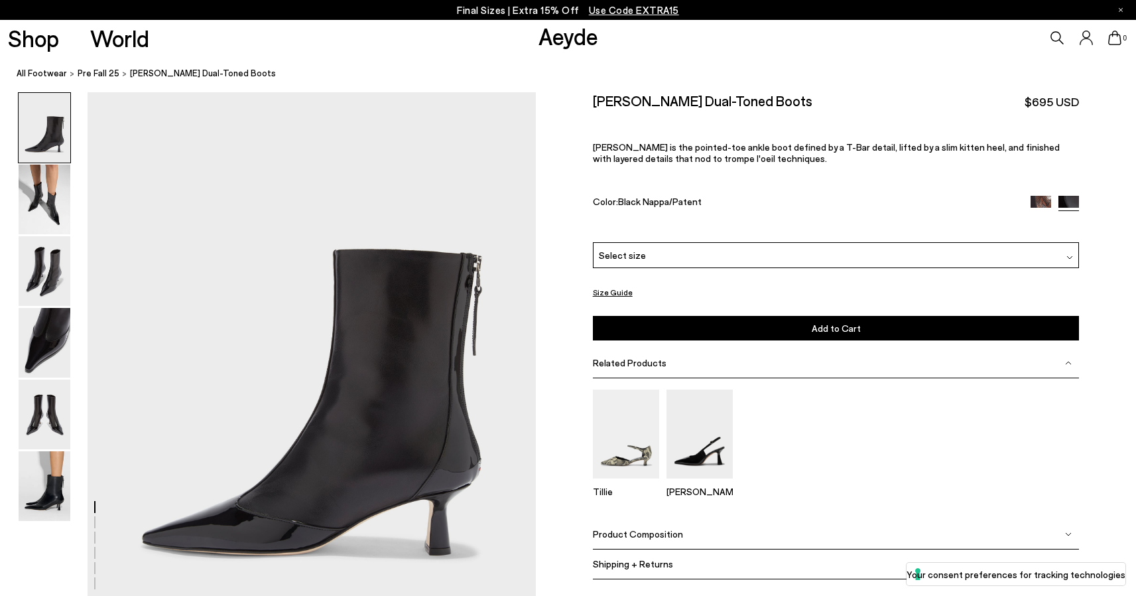
drag, startPoint x: 303, startPoint y: 390, endPoint x: 580, endPoint y: 31, distance: 454.5
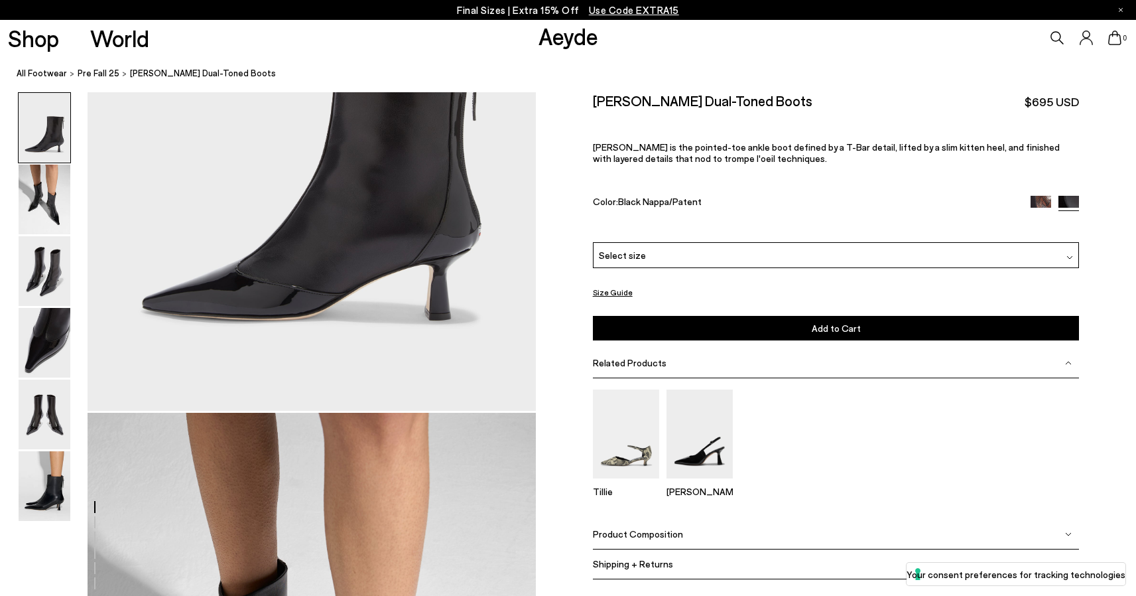
scroll to position [0, 0]
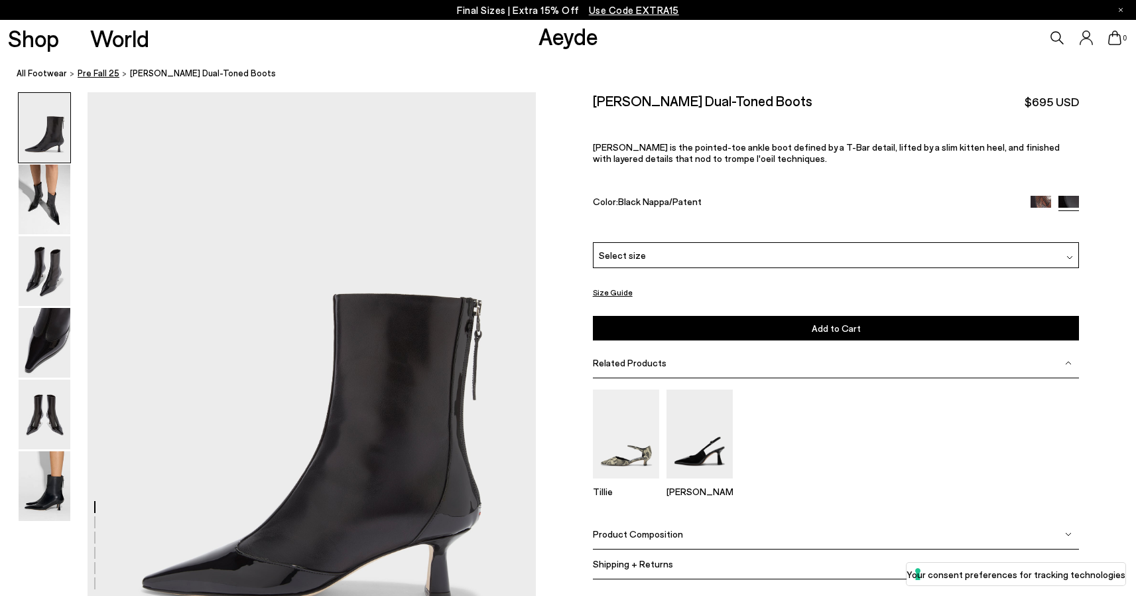
click at [94, 74] on span "Pre Fall 25" at bounding box center [99, 73] width 42 height 11
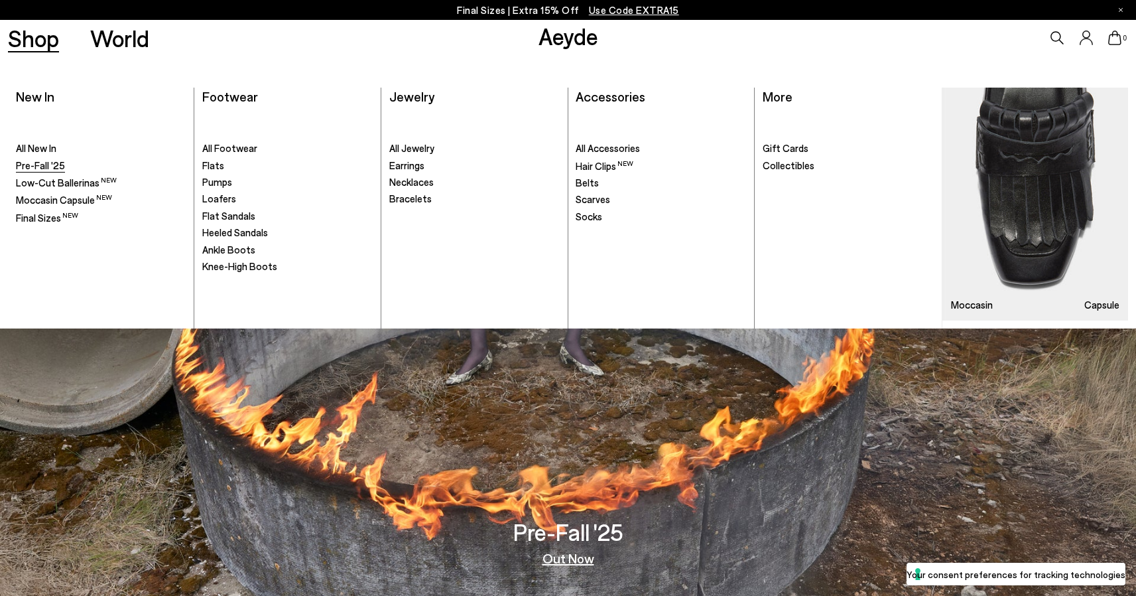
click at [30, 165] on span "Pre-Fall '25" at bounding box center [40, 165] width 49 height 12
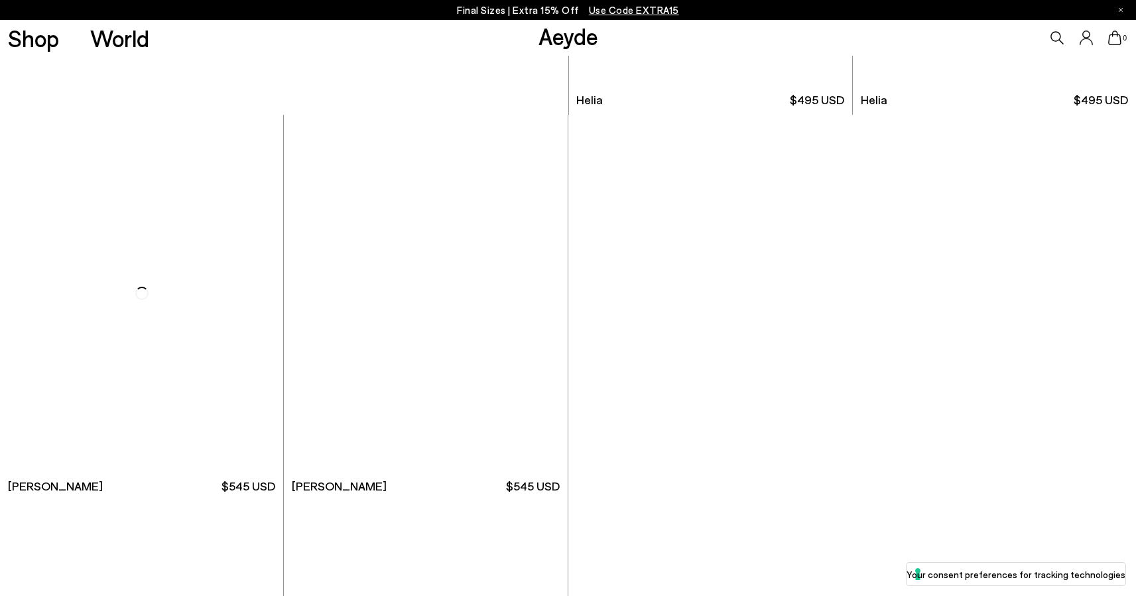
scroll to position [1357, 0]
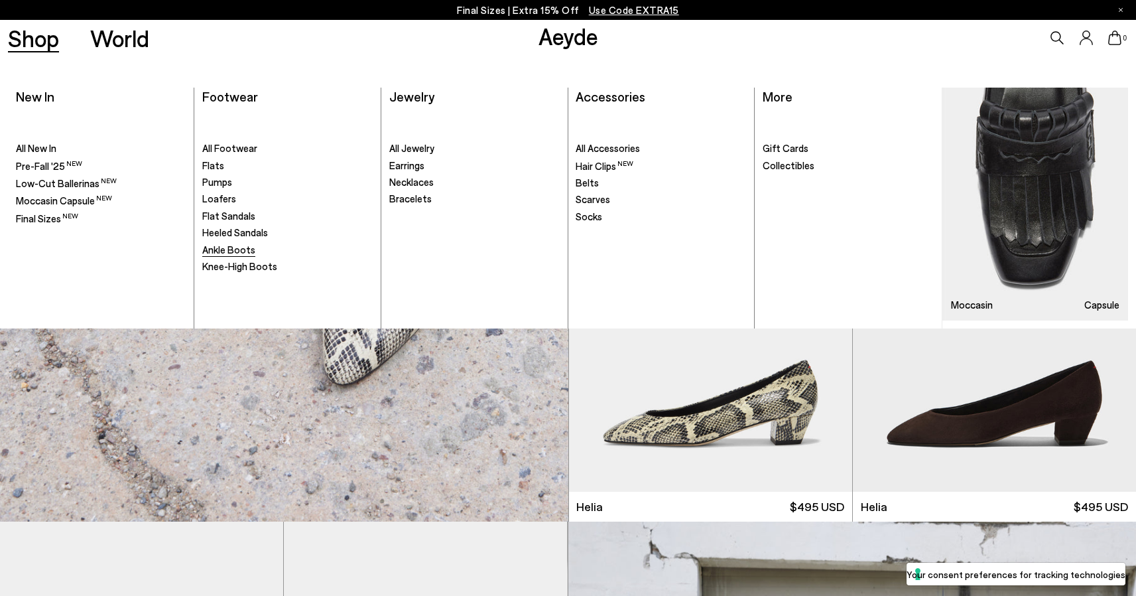
click at [224, 247] on span "Ankle Boots" at bounding box center [228, 249] width 53 height 12
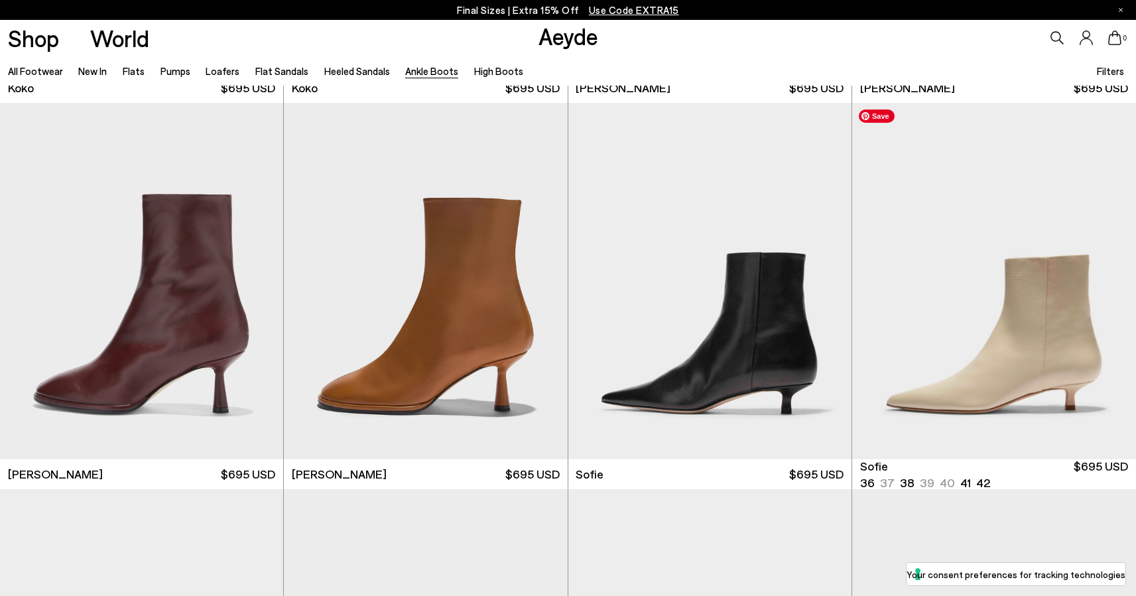
scroll to position [632, 0]
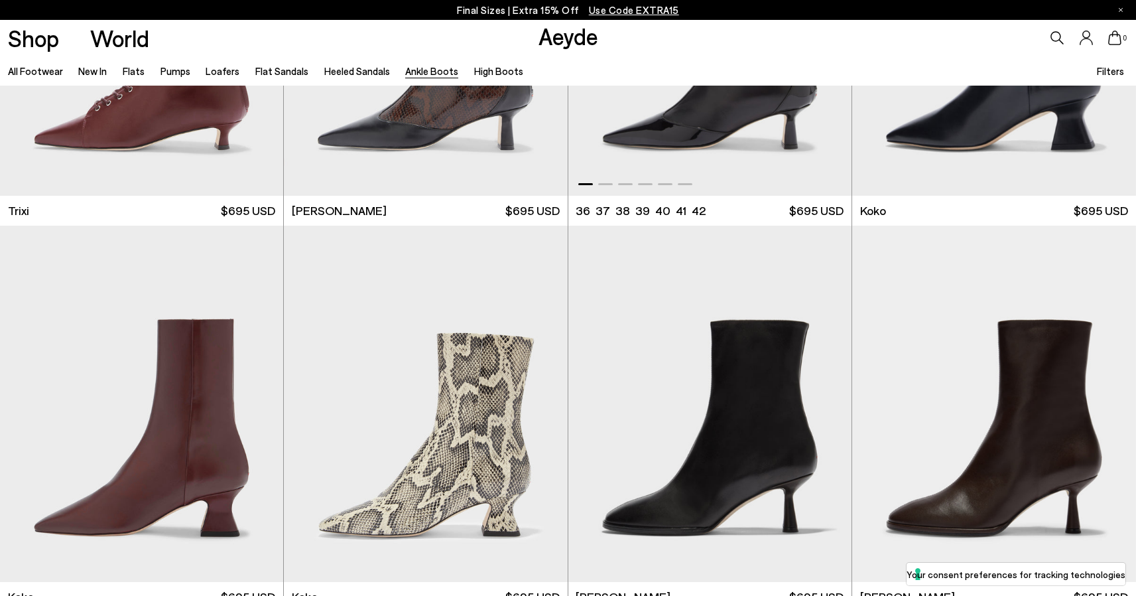
click at [748, 151] on img "1 / 6" at bounding box center [710, 17] width 283 height 356
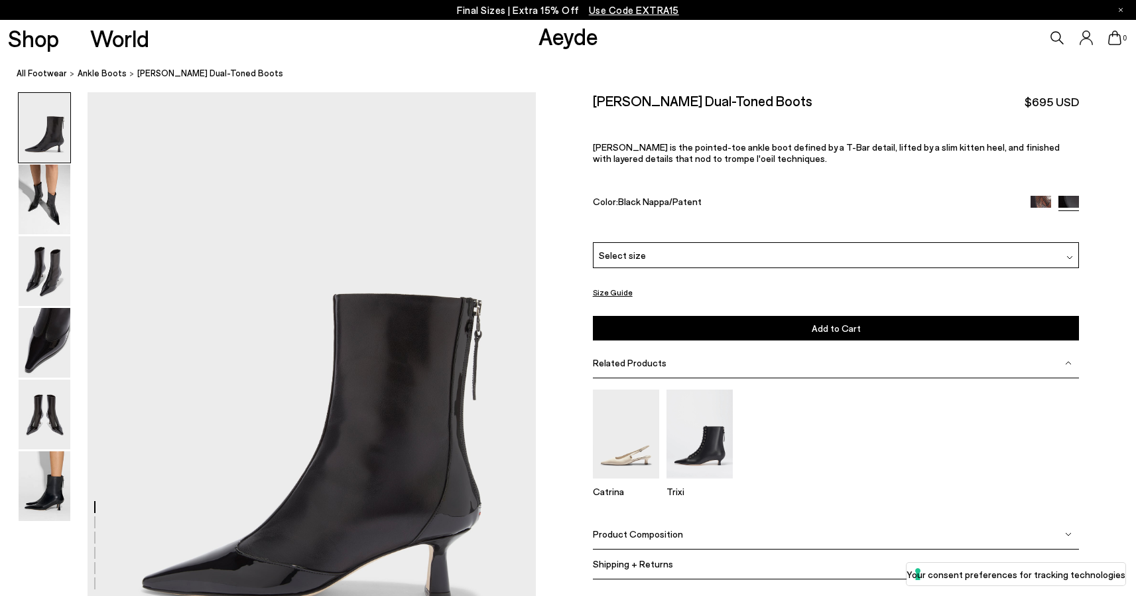
click at [1040, 201] on img at bounding box center [1041, 206] width 21 height 21
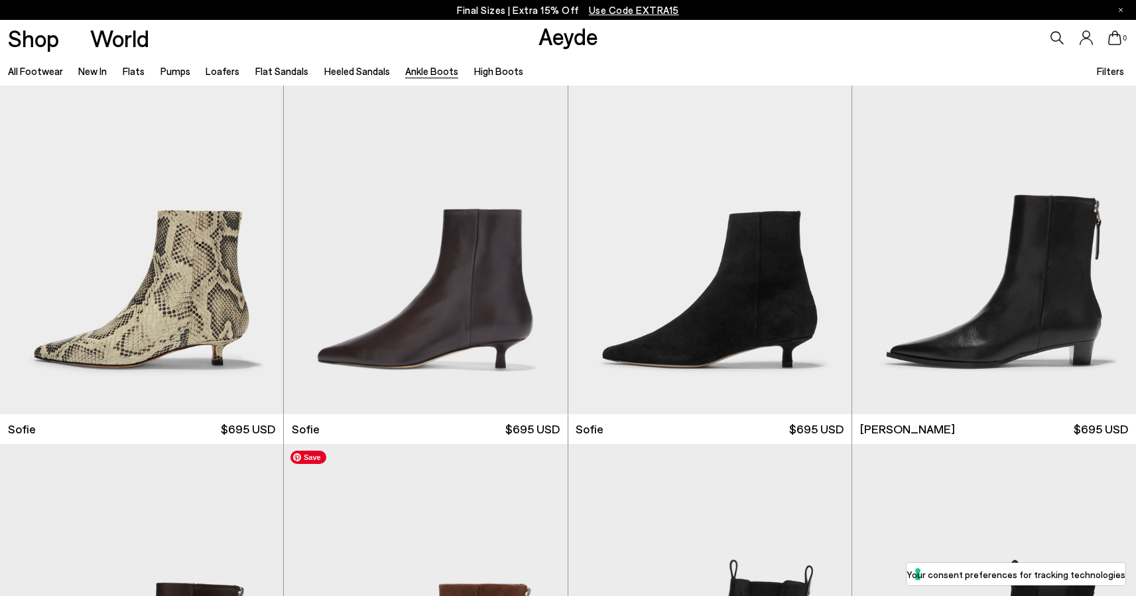
scroll to position [1570, 0]
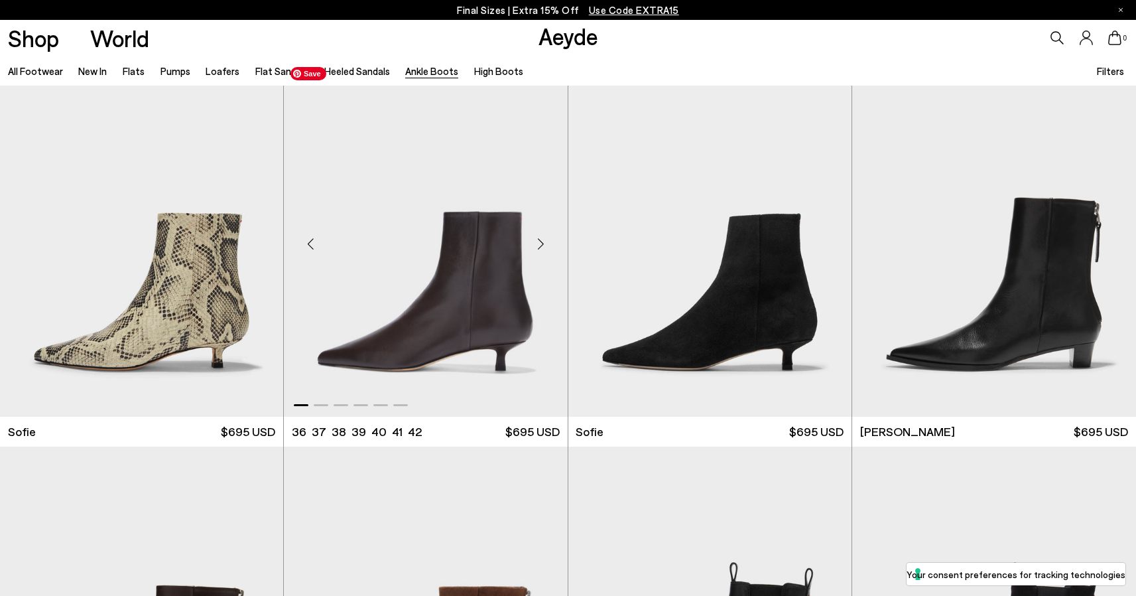
click at [435, 317] on img "1 / 6" at bounding box center [425, 238] width 283 height 356
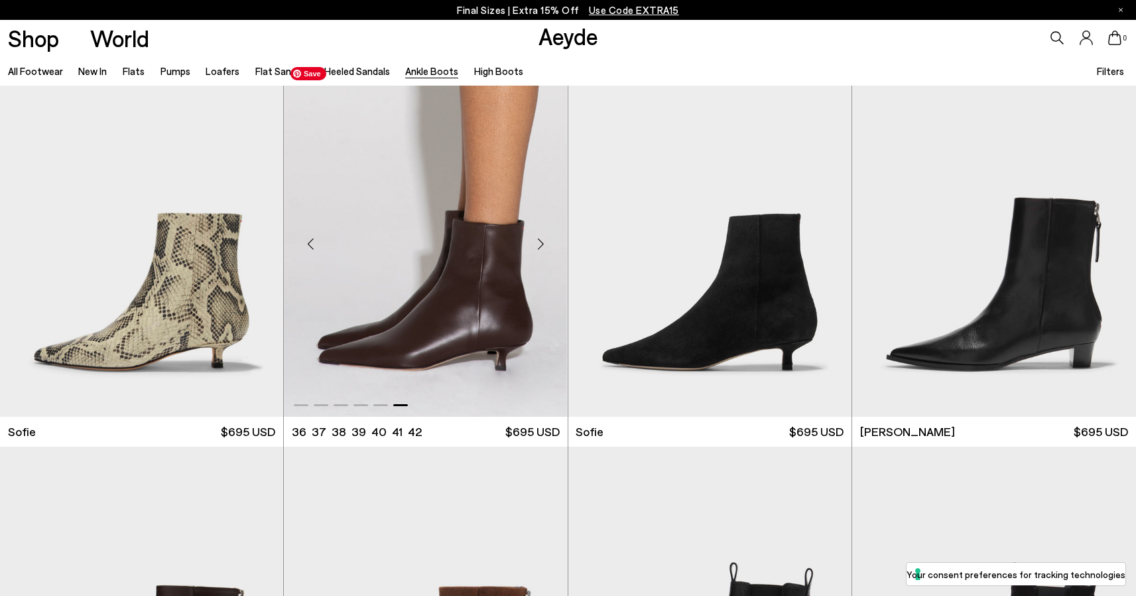
click at [427, 305] on img "6 / 6" at bounding box center [425, 238] width 283 height 356
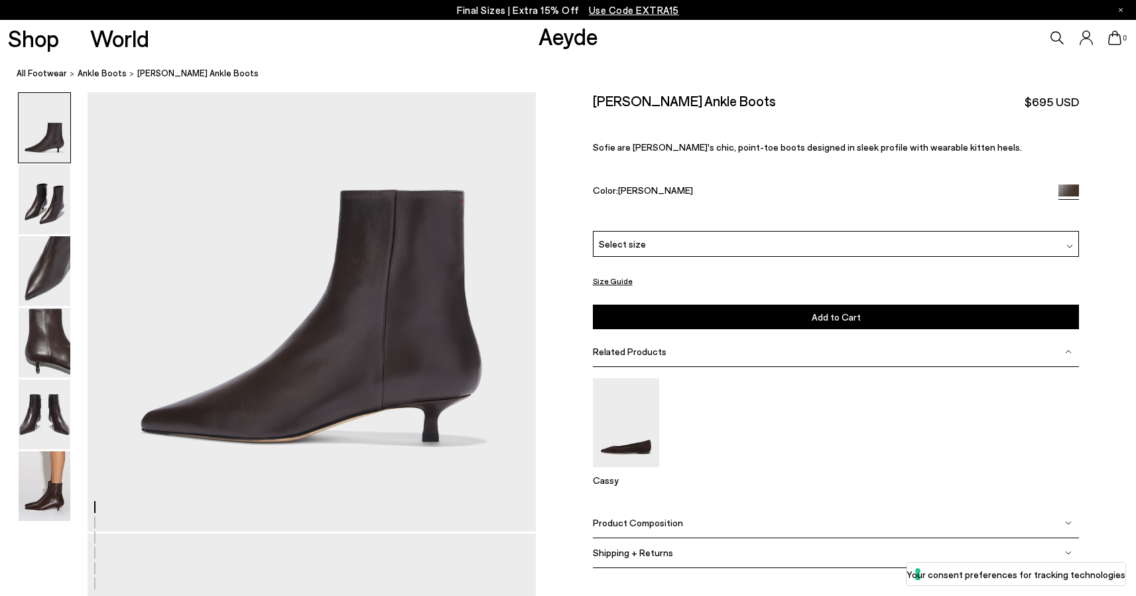
scroll to position [162, 0]
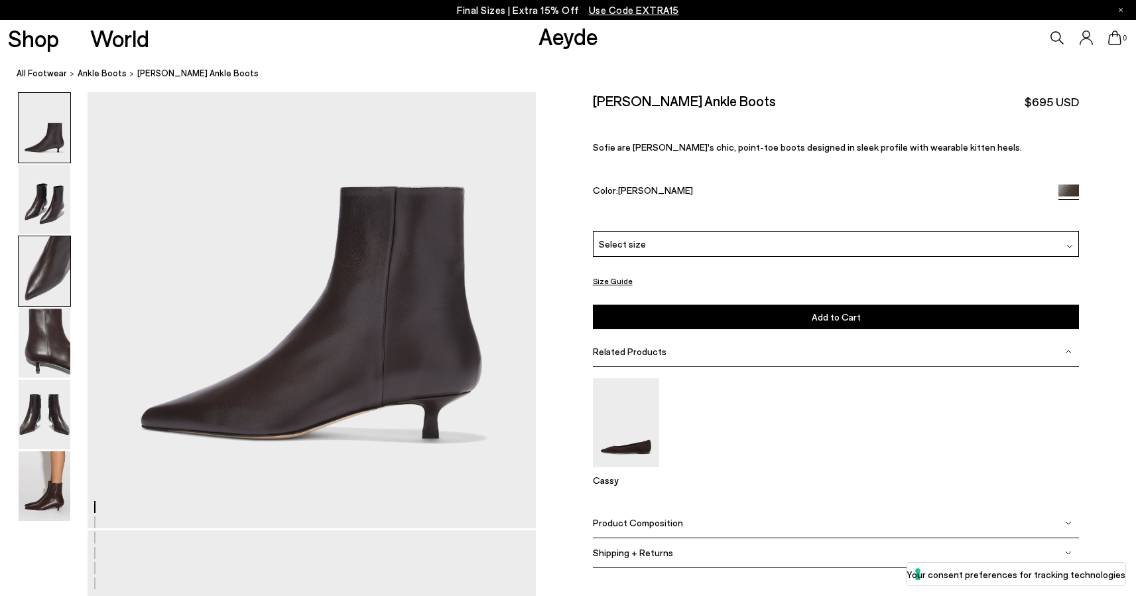
click at [46, 263] on img at bounding box center [45, 271] width 52 height 70
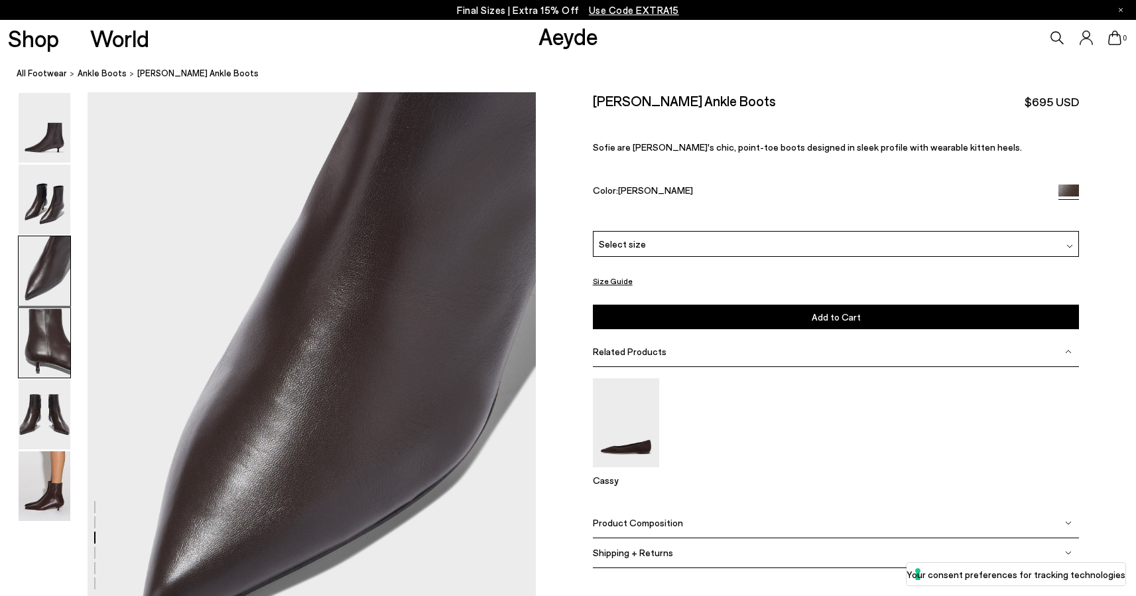
click at [42, 332] on img at bounding box center [45, 343] width 52 height 70
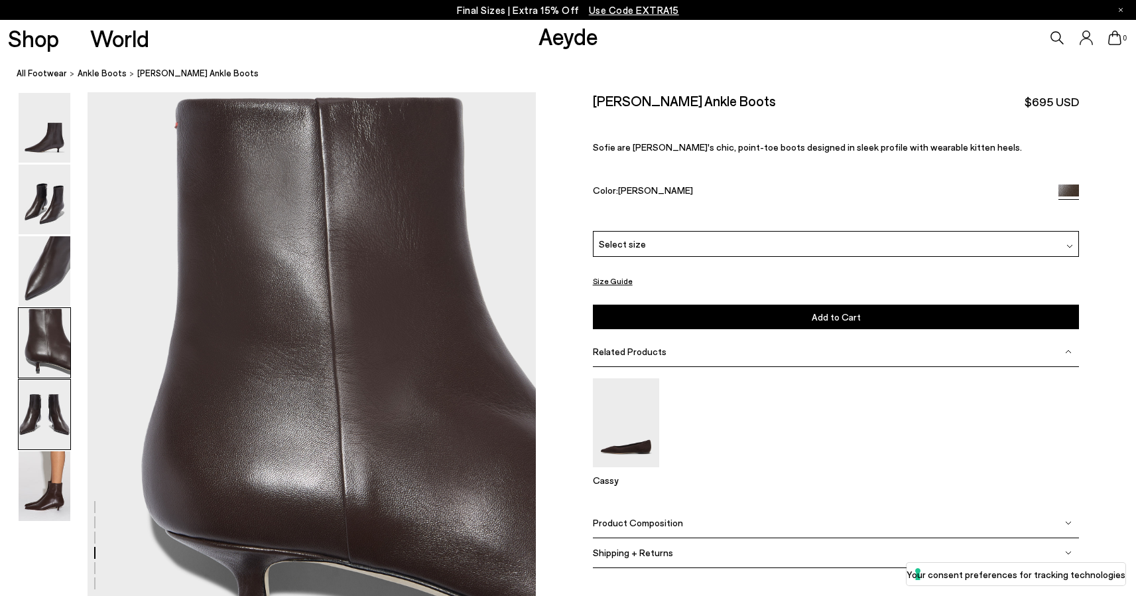
click at [42, 419] on img at bounding box center [45, 414] width 52 height 70
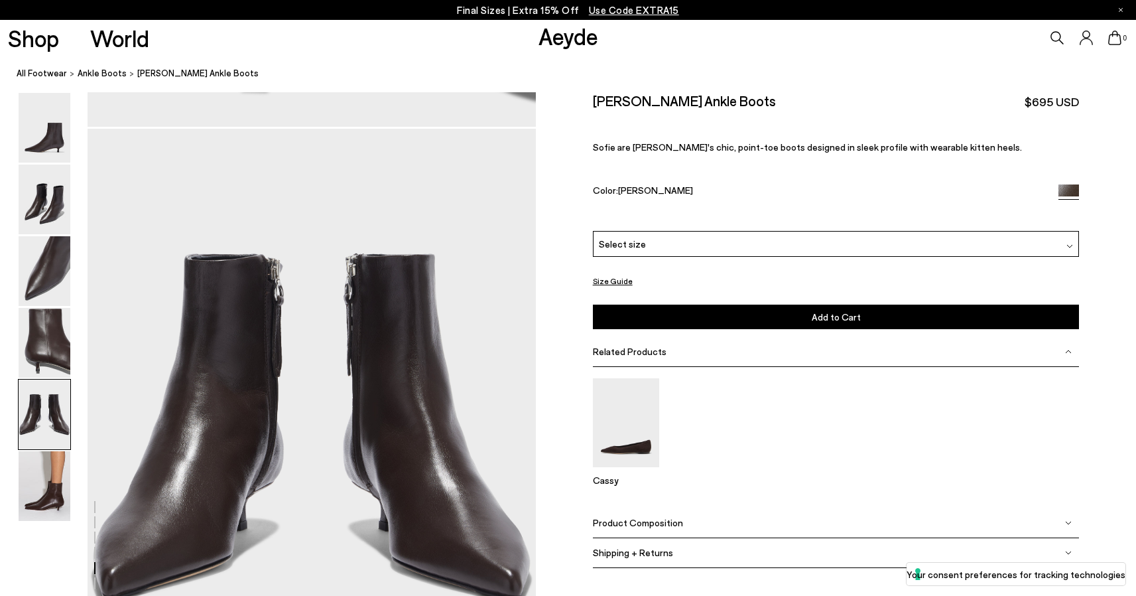
scroll to position [2402, 0]
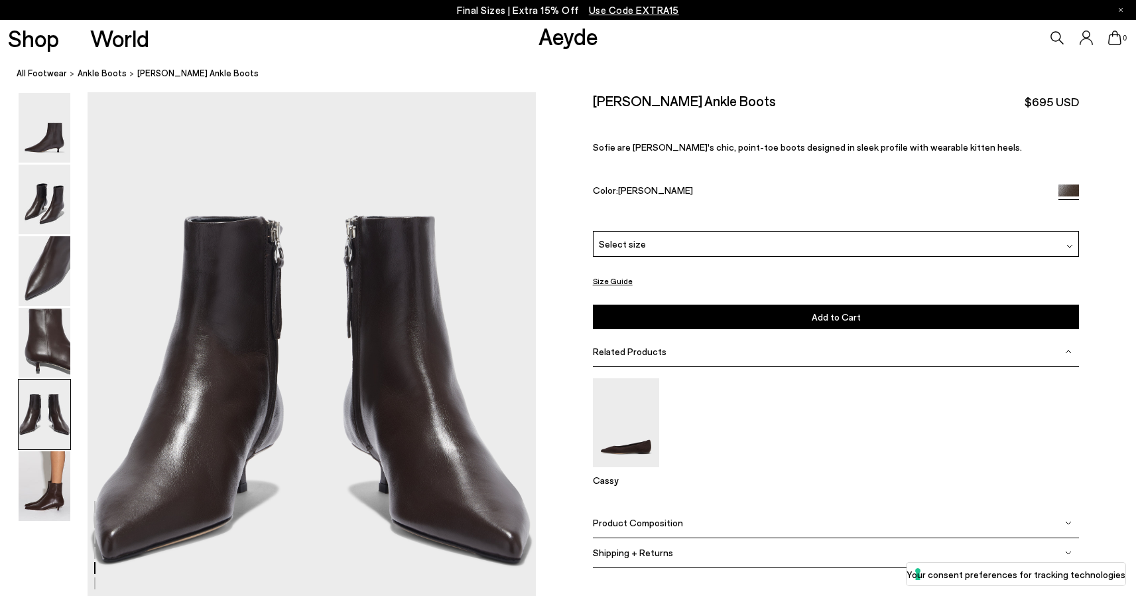
click at [44, 502] on img at bounding box center [45, 486] width 52 height 70
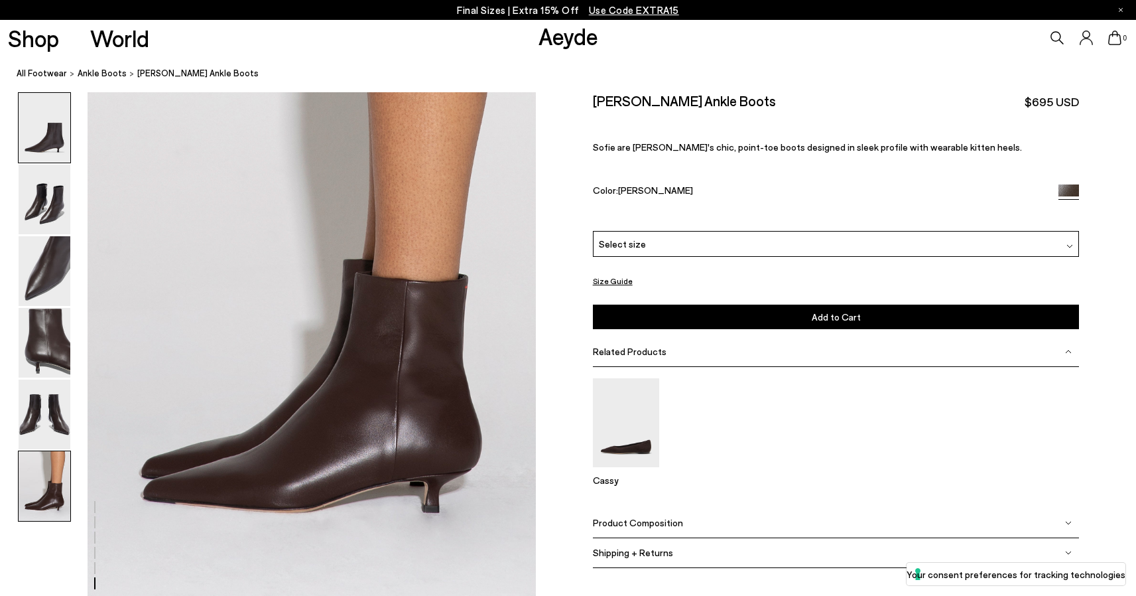
scroll to position [3092, 0]
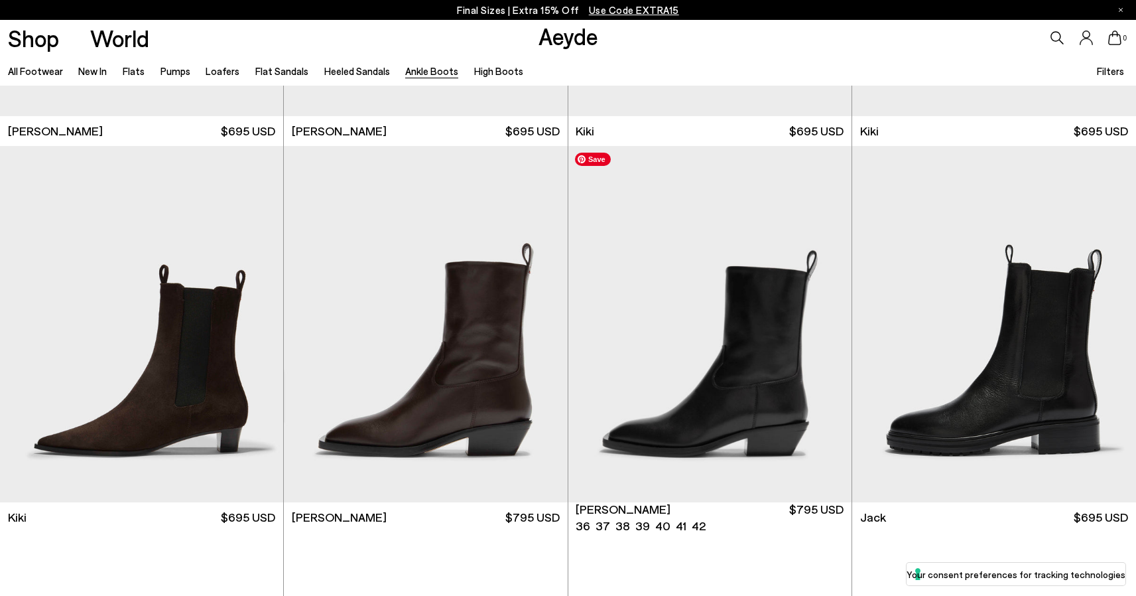
scroll to position [2278, 0]
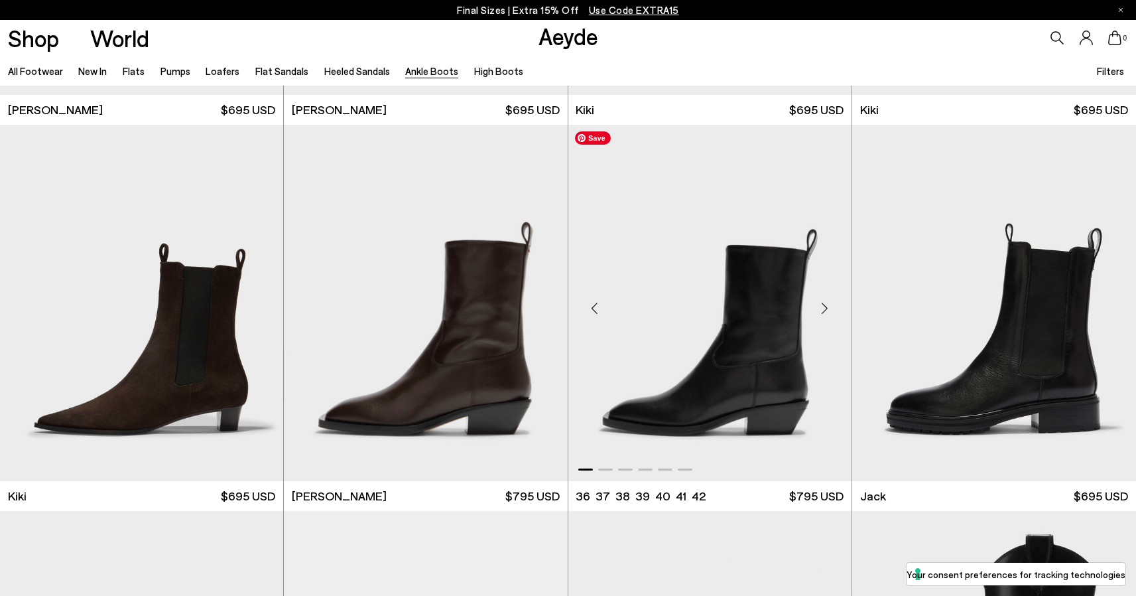
click at [792, 360] on img "1 / 6" at bounding box center [710, 303] width 283 height 356
click at [450, 379] on img "1 / 6" at bounding box center [425, 303] width 283 height 356
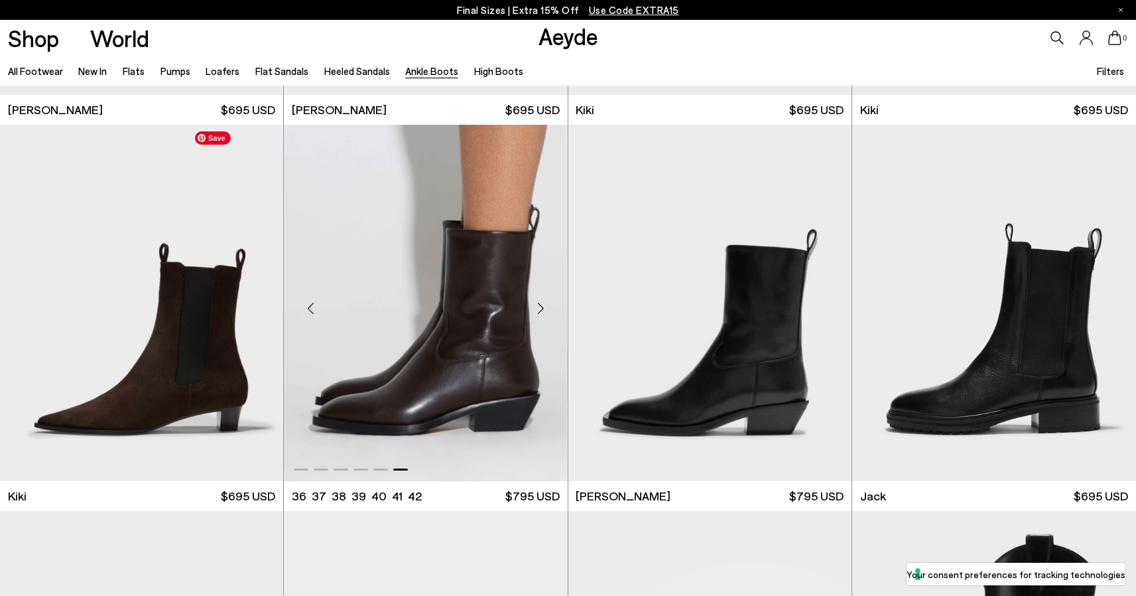
click at [450, 304] on div at bounding box center [425, 303] width 283 height 356
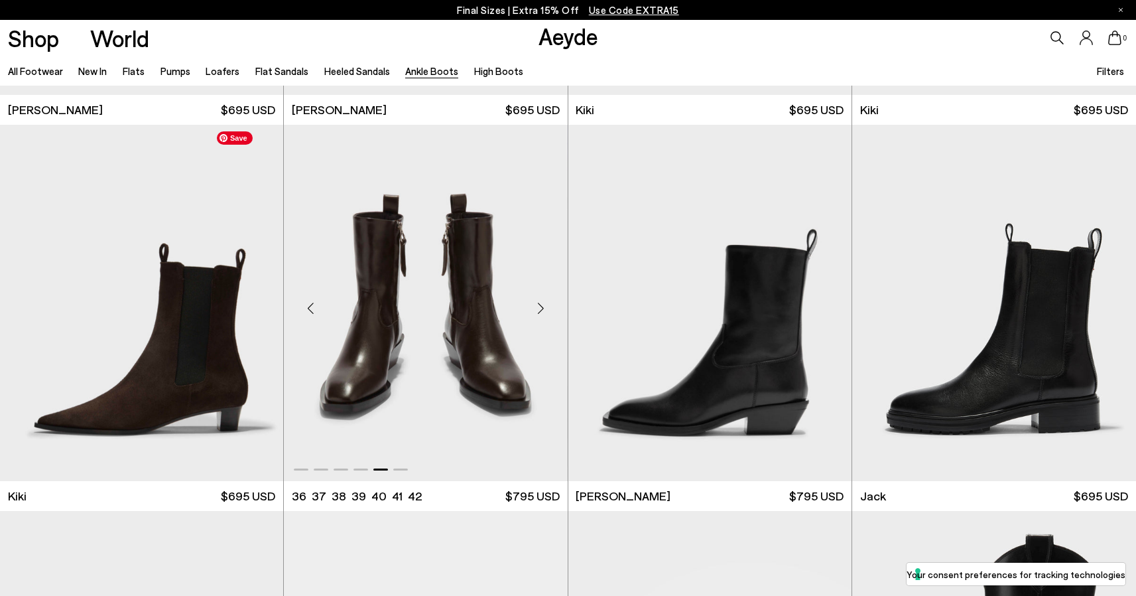
click at [439, 407] on img "5 / 6" at bounding box center [425, 303] width 283 height 356
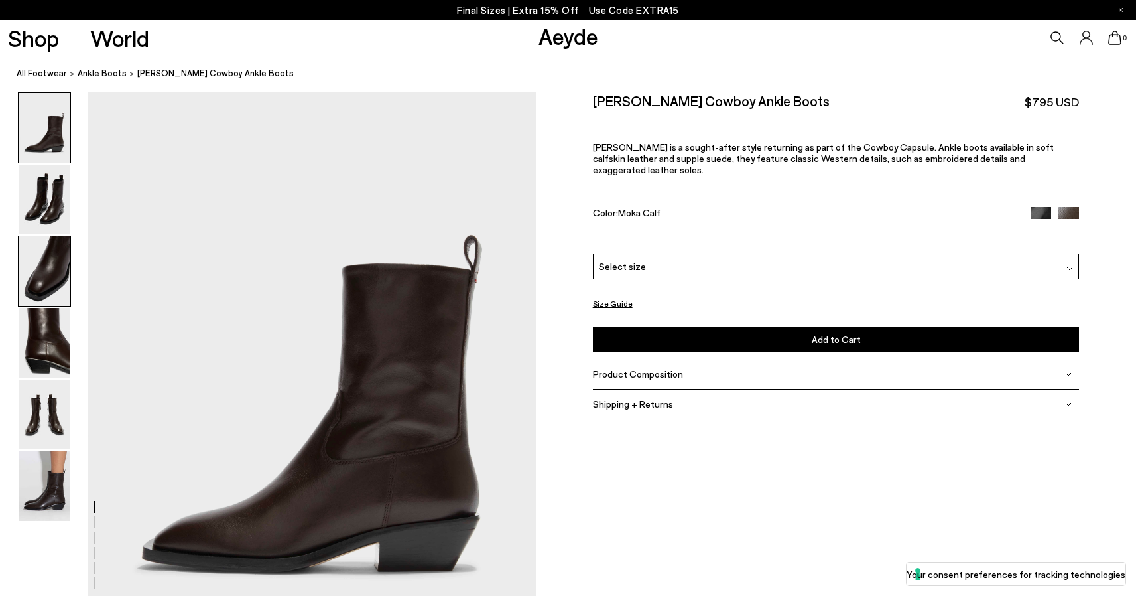
click at [52, 263] on img at bounding box center [45, 271] width 52 height 70
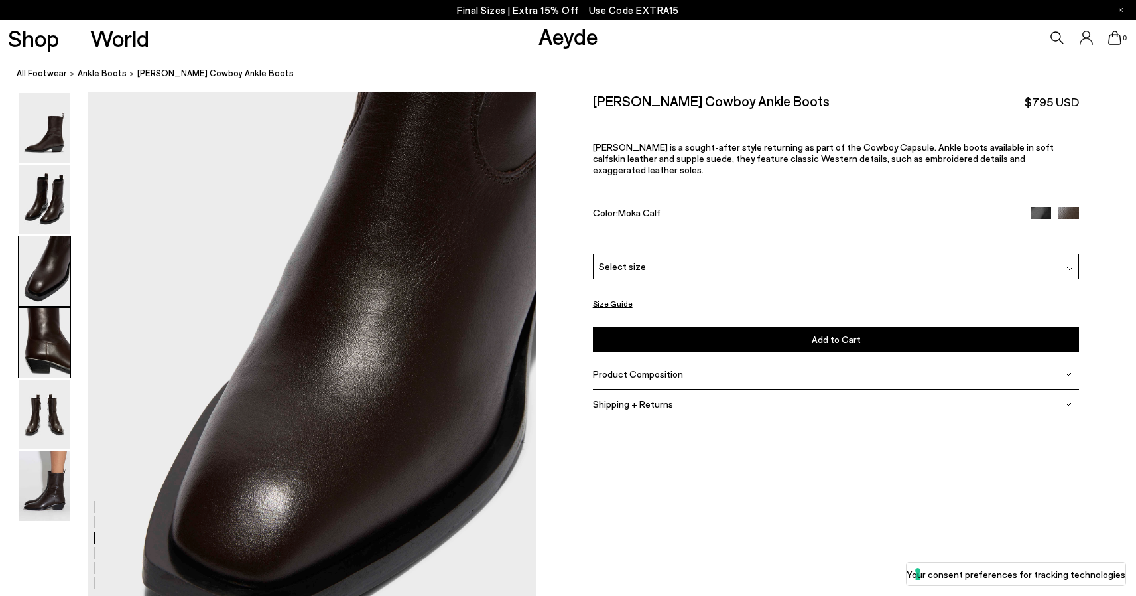
click at [44, 348] on img at bounding box center [45, 343] width 52 height 70
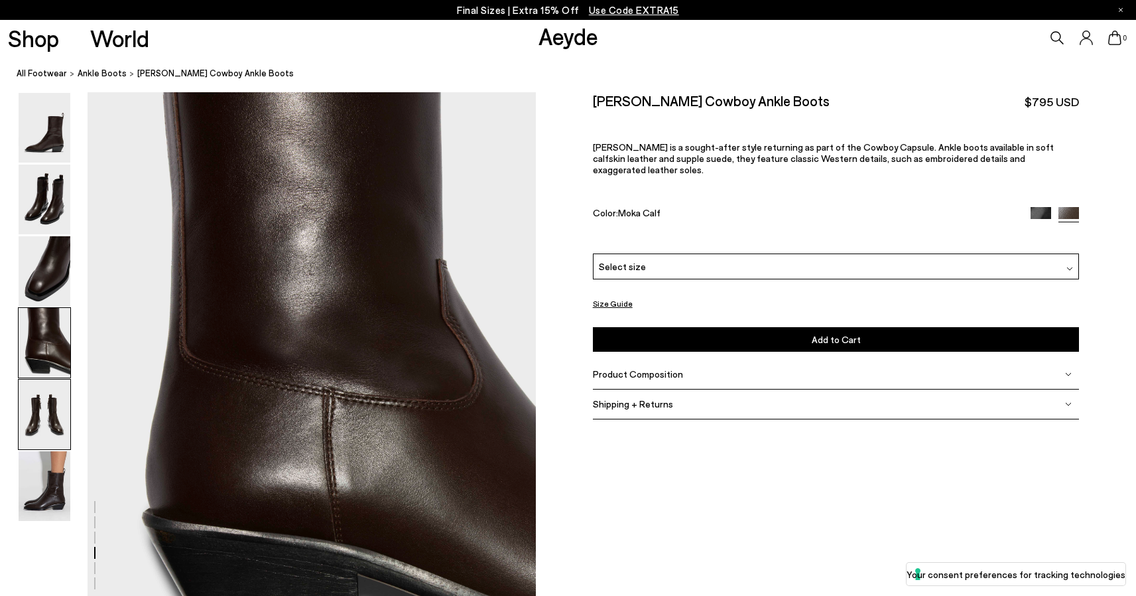
click at [47, 403] on img at bounding box center [45, 414] width 52 height 70
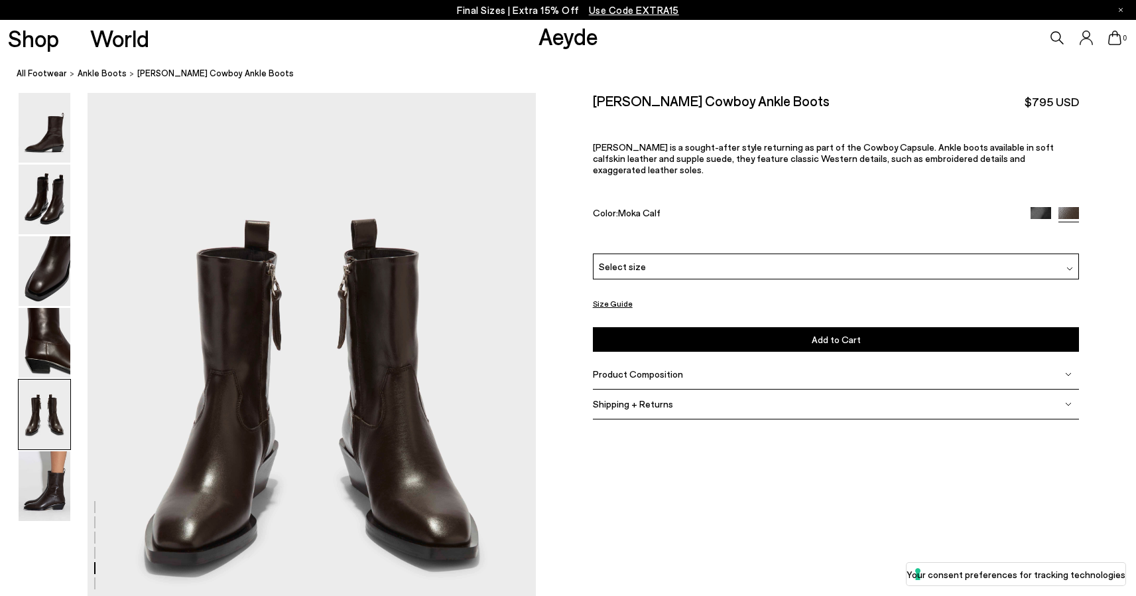
scroll to position [2402, 0]
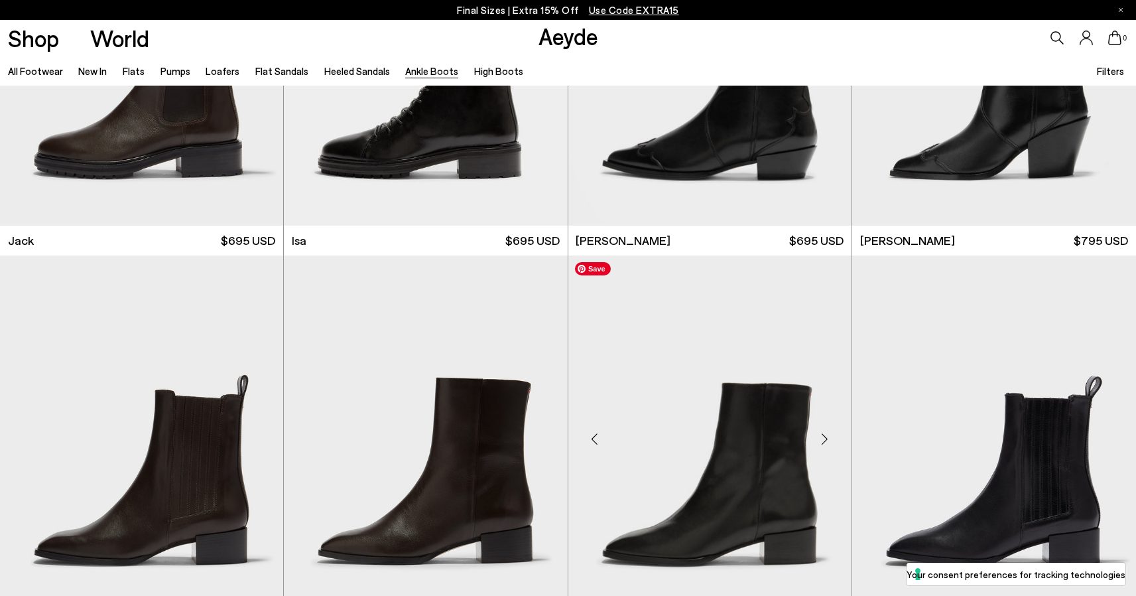
scroll to position [3033, 0]
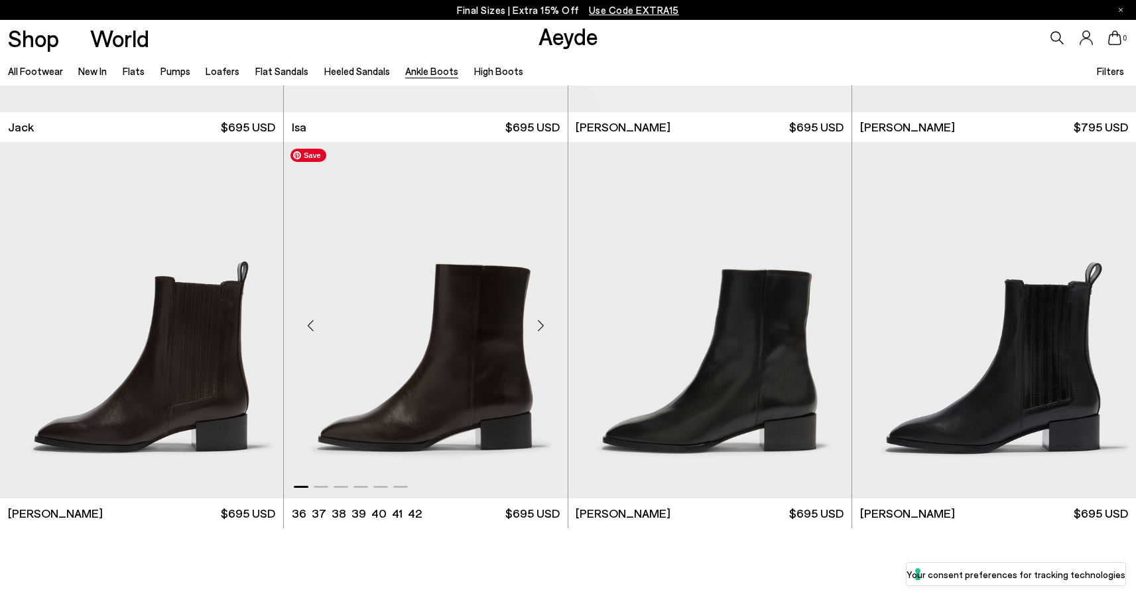
click at [440, 427] on img "1 / 6" at bounding box center [425, 320] width 283 height 356
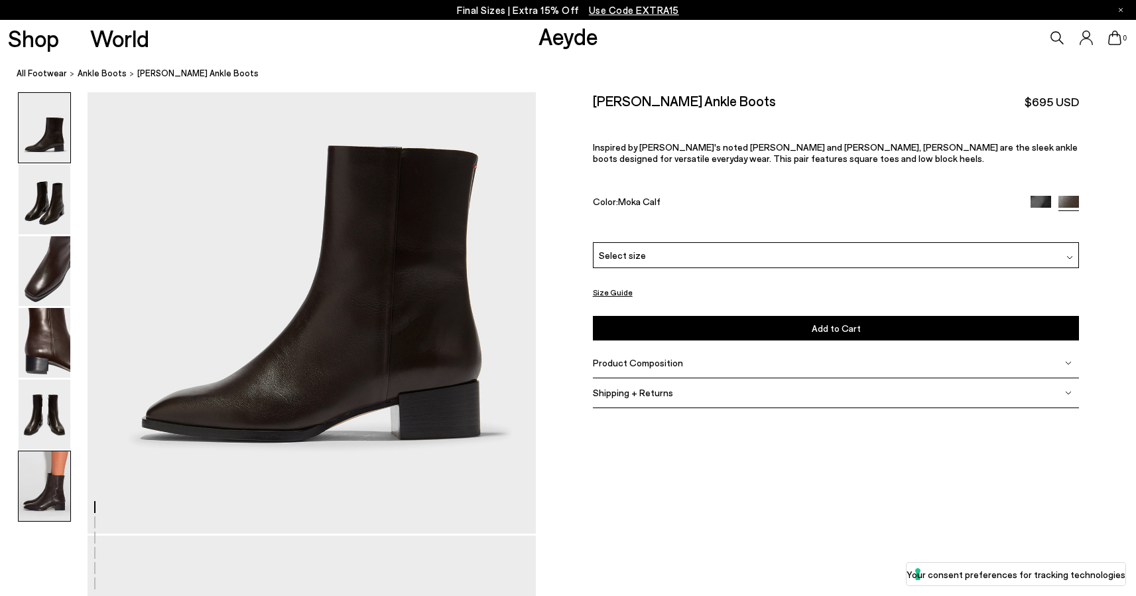
click at [18, 494] on div at bounding box center [44, 485] width 53 height 71
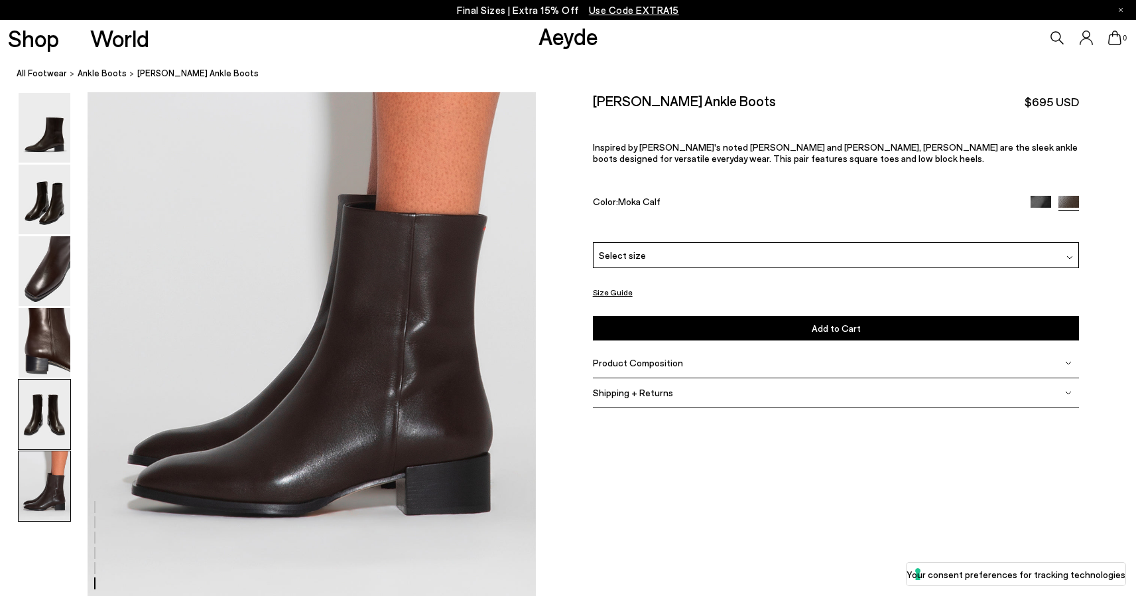
click at [36, 422] on img at bounding box center [45, 414] width 52 height 70
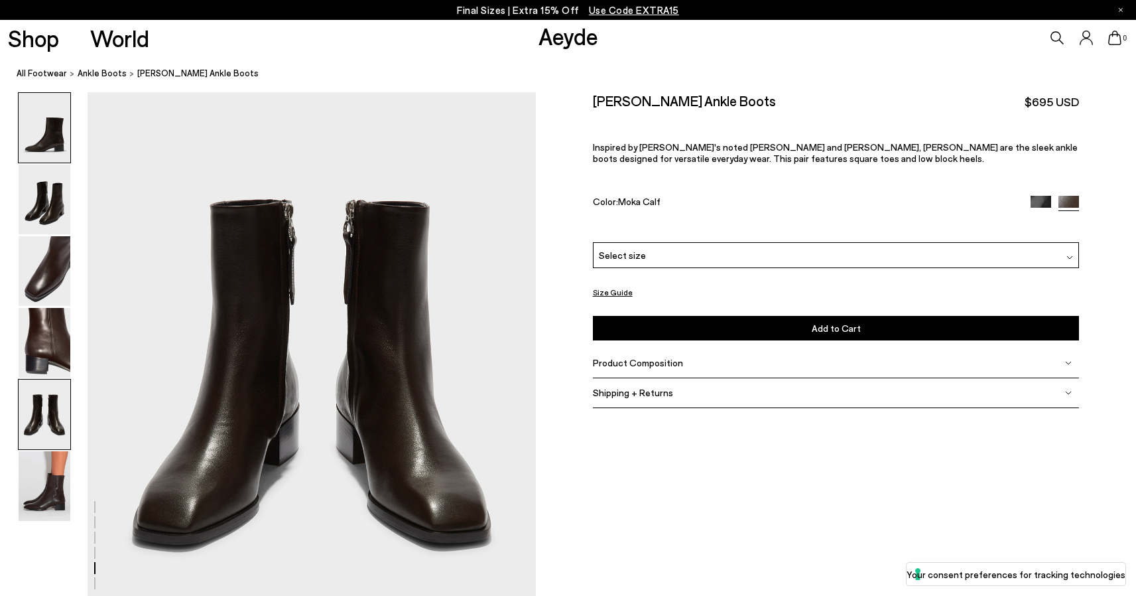
scroll to position [2402, 0]
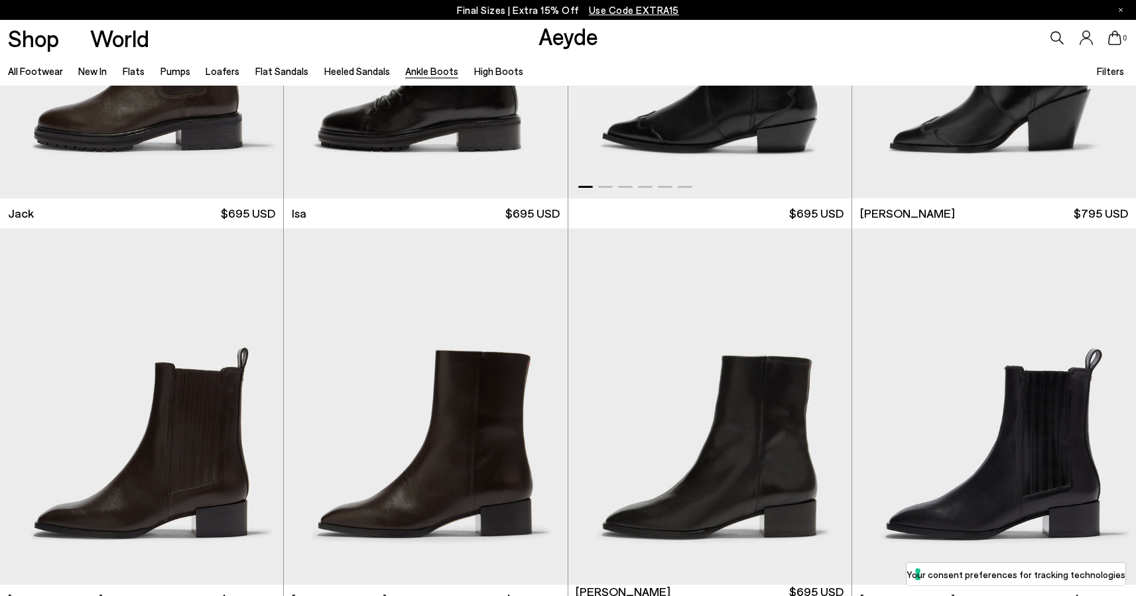
scroll to position [2899, 0]
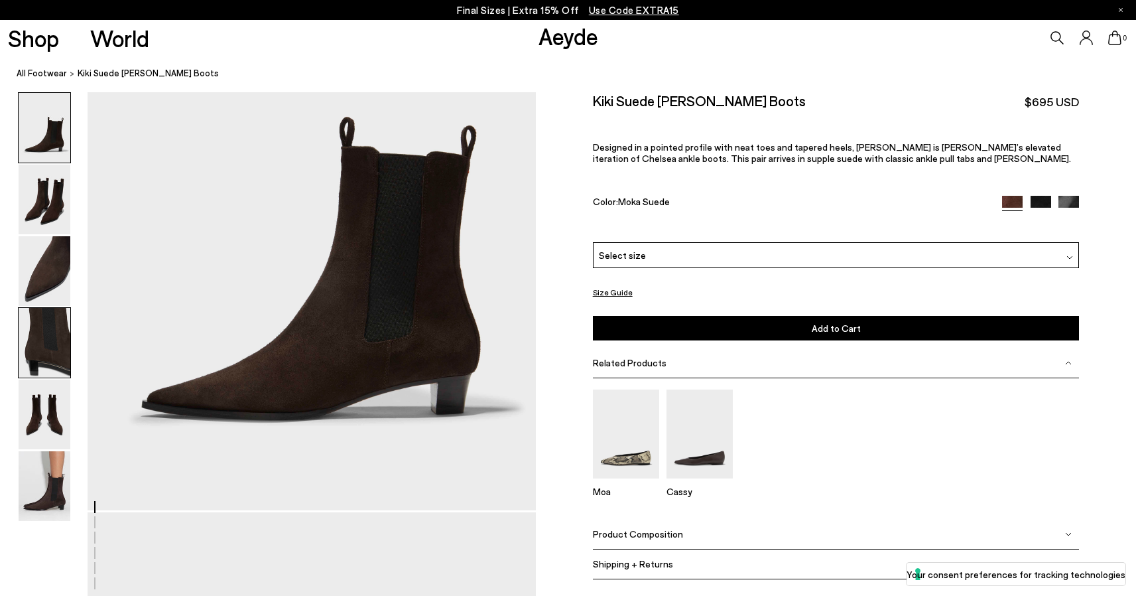
click at [46, 344] on img at bounding box center [45, 343] width 52 height 70
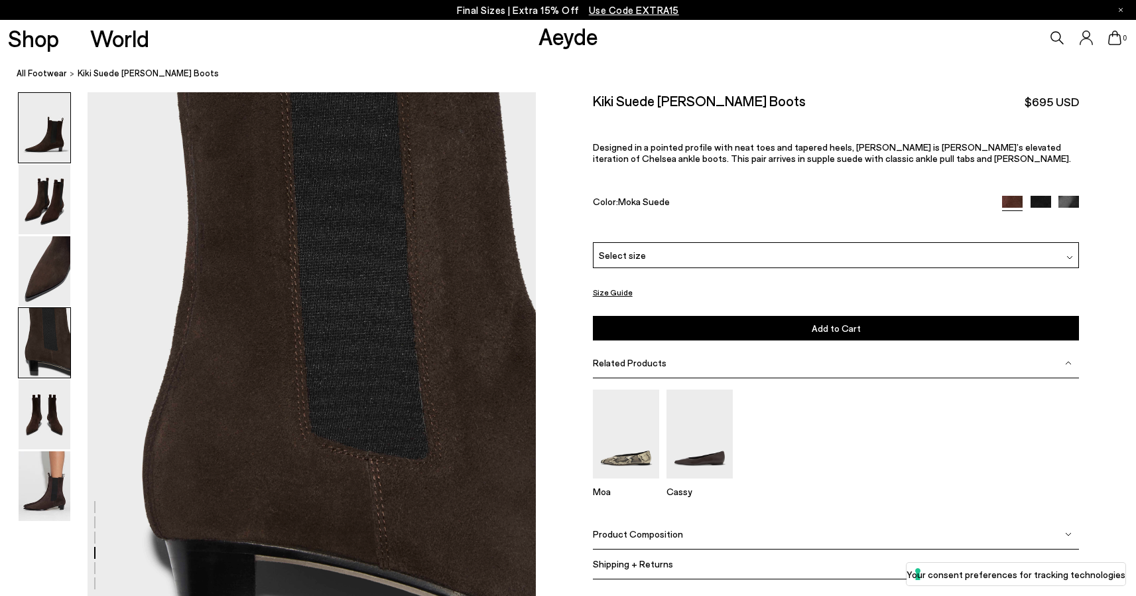
click at [52, 114] on img at bounding box center [45, 128] width 52 height 70
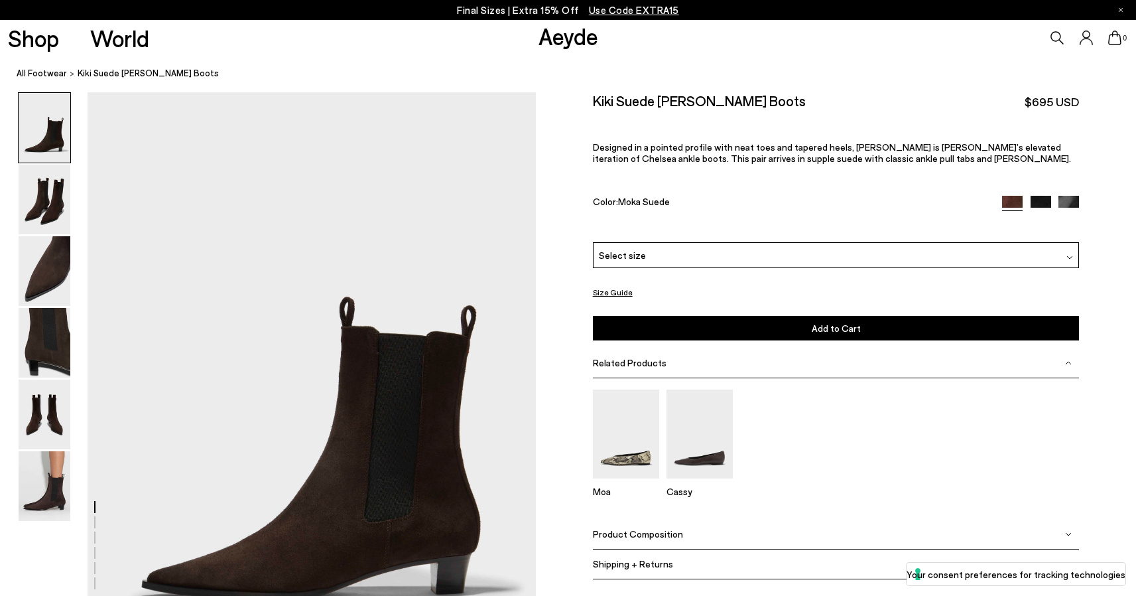
drag, startPoint x: 353, startPoint y: 428, endPoint x: 628, endPoint y: 5, distance: 504.6
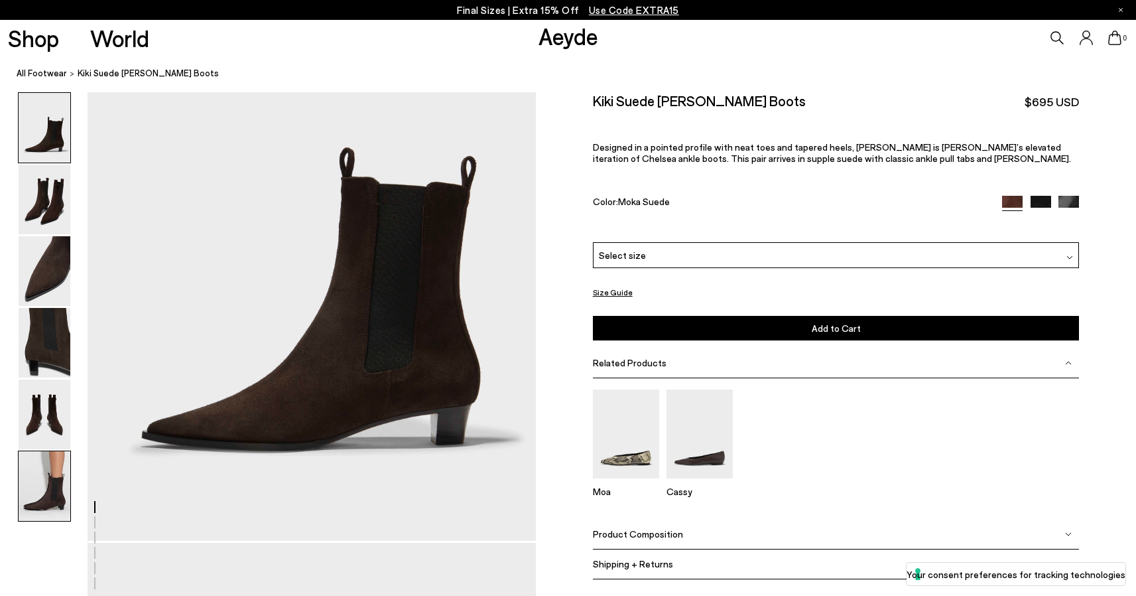
click at [58, 499] on img at bounding box center [45, 486] width 52 height 70
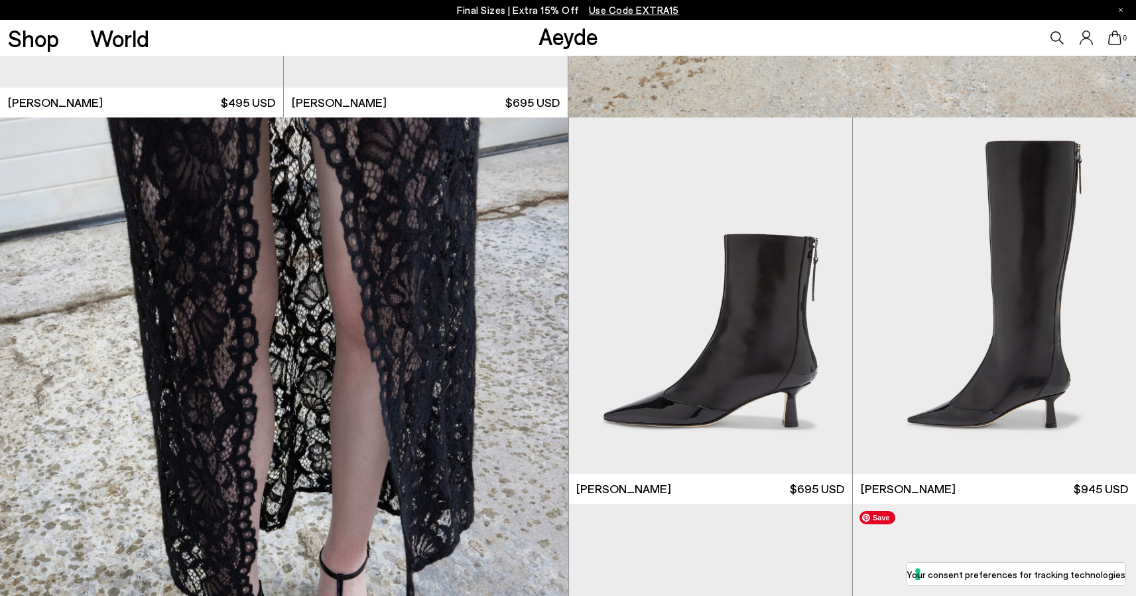
scroll to position [2531, 0]
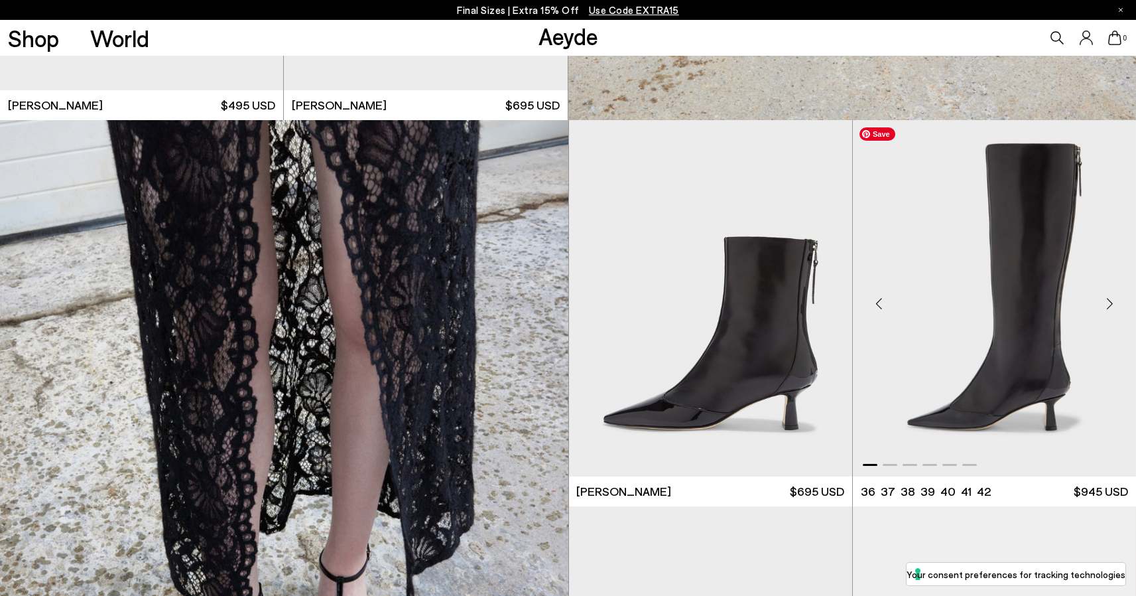
click at [1024, 320] on img "1 / 6" at bounding box center [994, 298] width 283 height 356
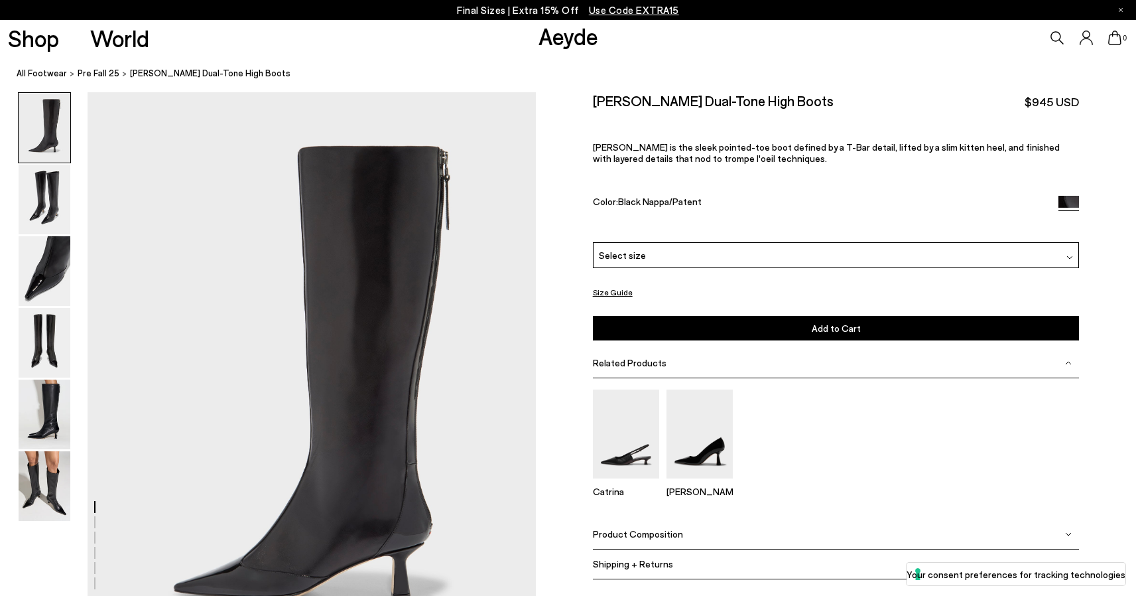
click at [575, 234] on div "Size Guide Shoes Belt Our shoes come in European sizing. The easiest way to mea…" at bounding box center [836, 344] width 600 height 505
